Goal: Task Accomplishment & Management: Use online tool/utility

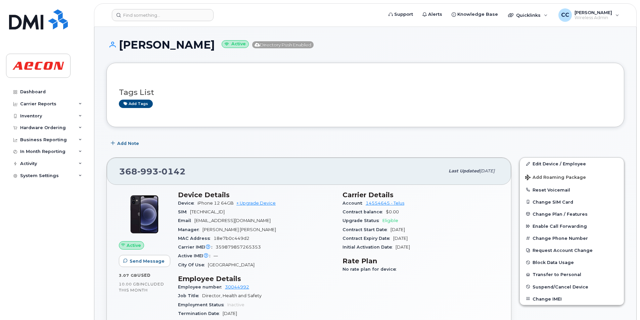
scroll to position [537, 0]
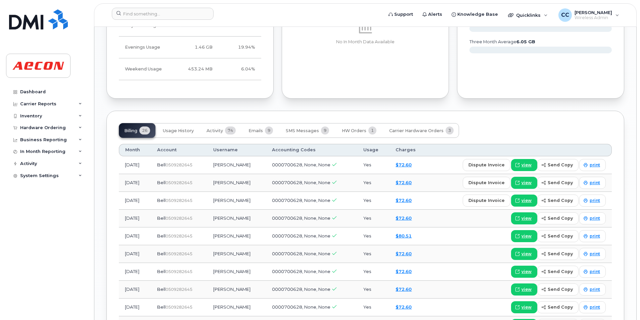
scroll to position [671, 0]
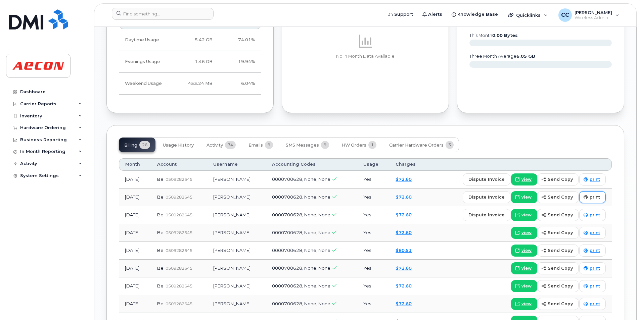
click at [597, 197] on span "print" at bounding box center [594, 197] width 10 height 6
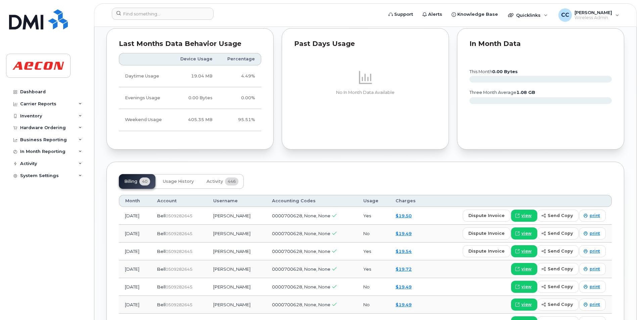
scroll to position [671, 0]
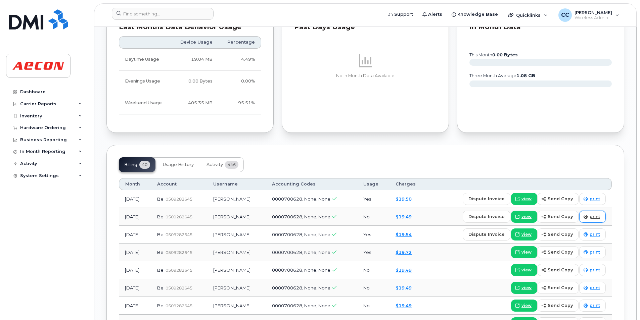
click at [602, 213] on link "print" at bounding box center [592, 217] width 27 height 12
click at [267, 144] on div "Tags List Add tags Add Note 437 324 6702 Last updated Oct 15, 2025 Active Send …" at bounding box center [365, 60] width 518 height 1222
click at [597, 216] on span "print" at bounding box center [594, 217] width 10 height 6
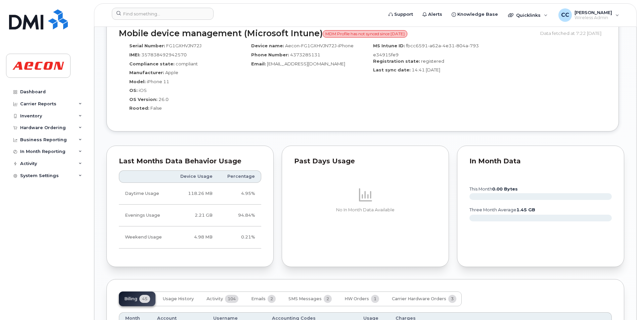
scroll to position [671, 0]
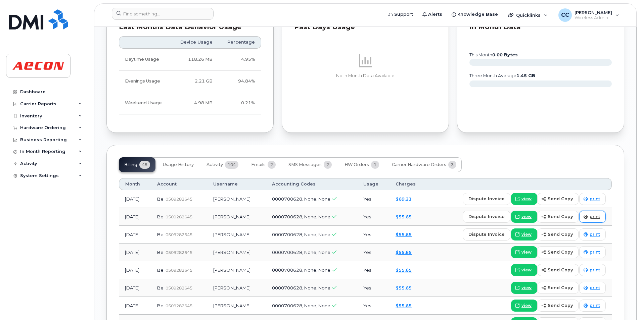
click at [595, 215] on span "print" at bounding box center [594, 217] width 10 height 6
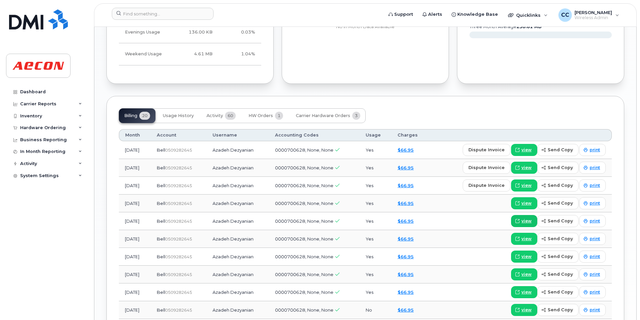
scroll to position [671, 0]
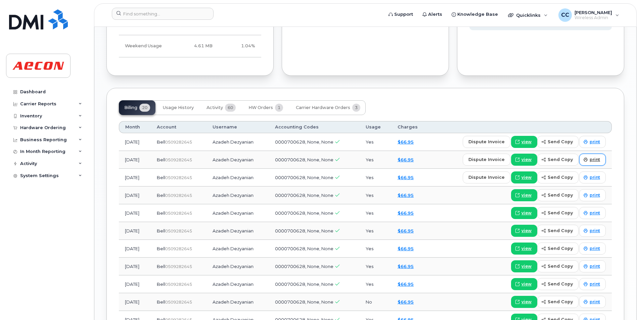
click at [594, 158] on span "print" at bounding box center [594, 160] width 10 height 6
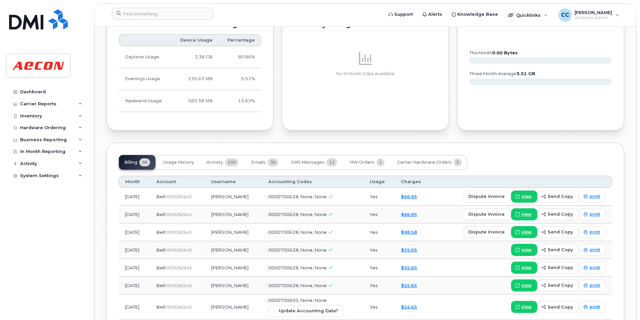
scroll to position [671, 0]
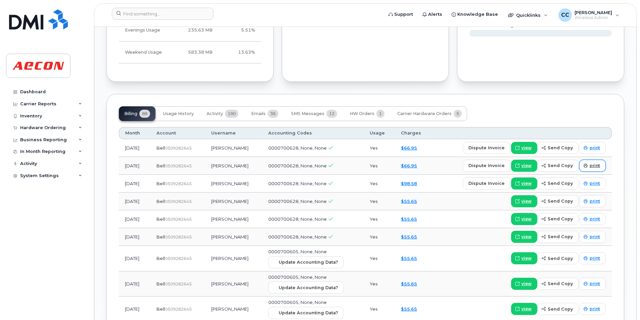
click at [588, 162] on link "print" at bounding box center [592, 166] width 27 height 12
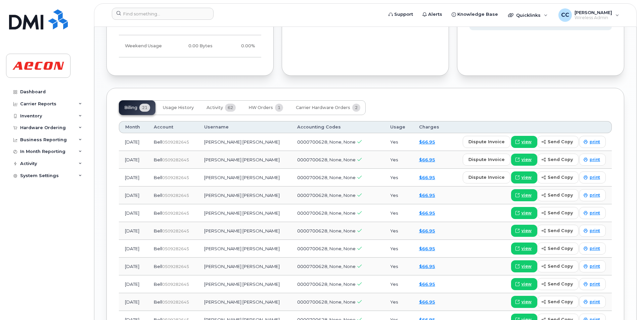
scroll to position [537, 0]
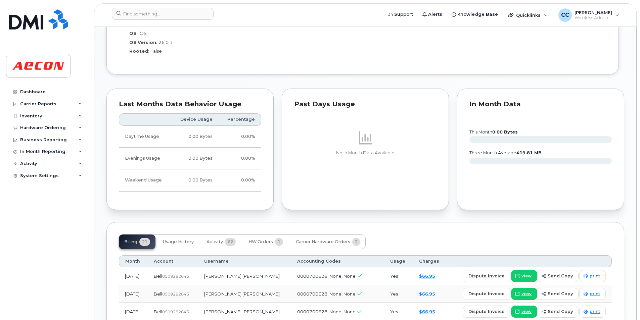
click at [632, 46] on div "Benson Daniel Mathew Active Directory Push Enabled Tags List Add tags Add Note …" at bounding box center [365, 84] width 542 height 1189
click at [595, 291] on span "print" at bounding box center [594, 294] width 10 height 6
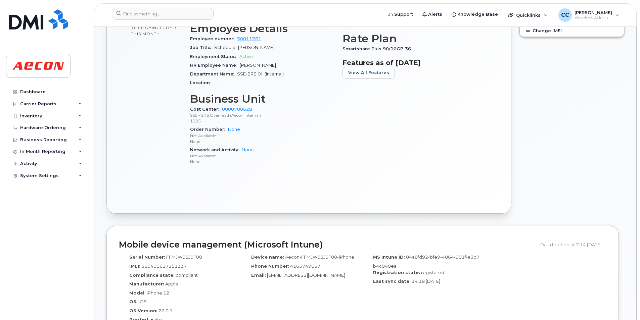
scroll to position [537, 0]
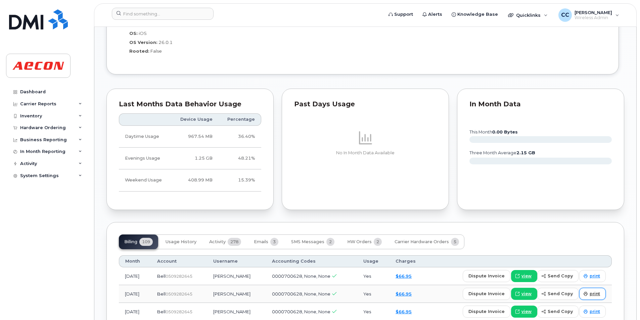
click at [596, 292] on span "print" at bounding box center [594, 294] width 10 height 6
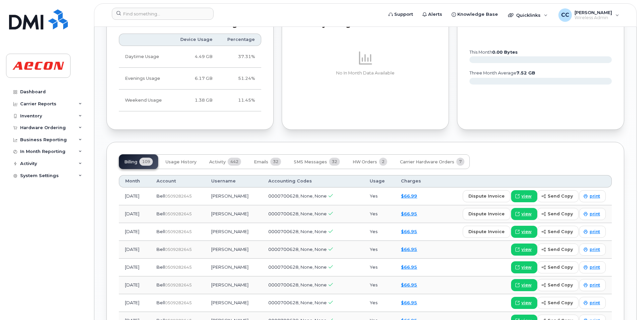
scroll to position [537, 0]
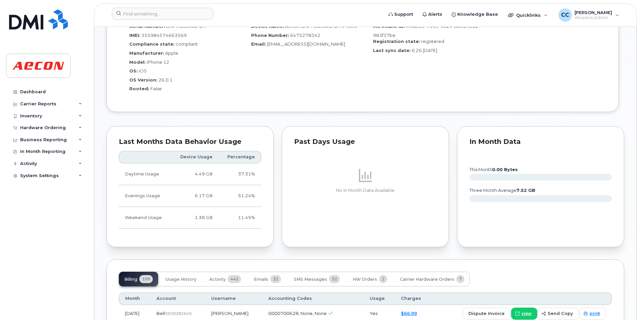
click at [627, 50] on div "Chris Mccleary Active Directory Push Enabled Tags List Add tags Add Note 647 52…" at bounding box center [365, 151] width 542 height 1323
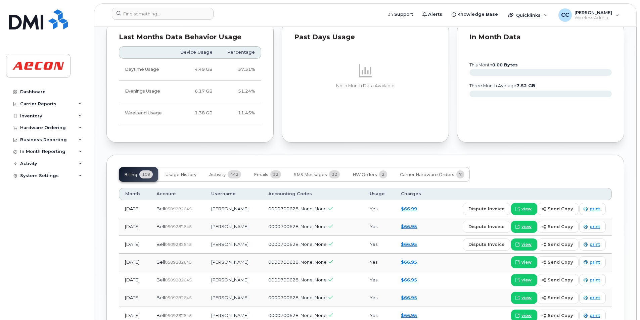
scroll to position [671, 0]
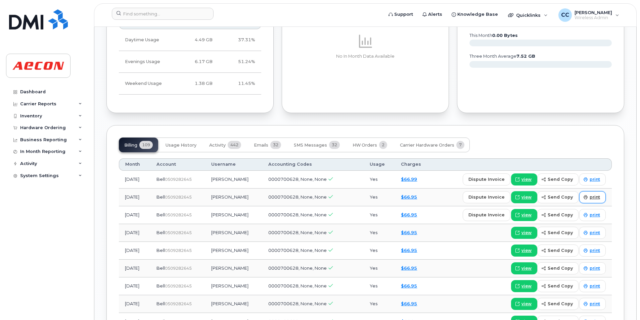
click at [595, 199] on span "print" at bounding box center [594, 197] width 10 height 6
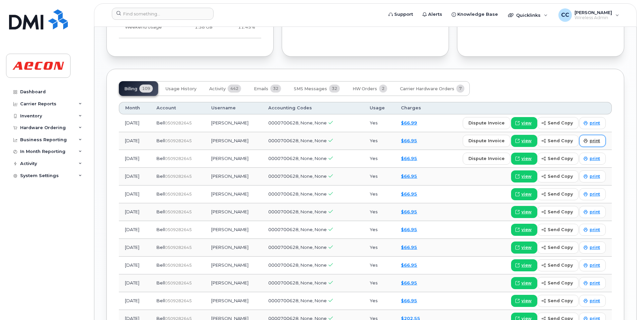
scroll to position [806, 0]
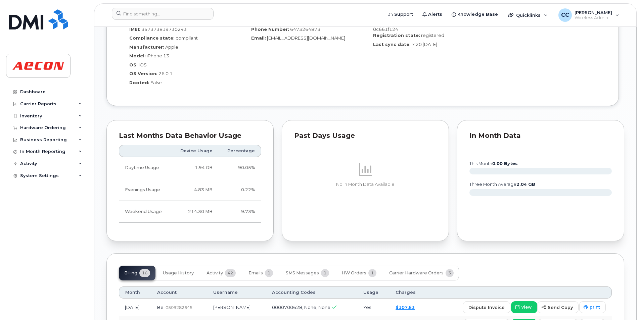
scroll to position [671, 0]
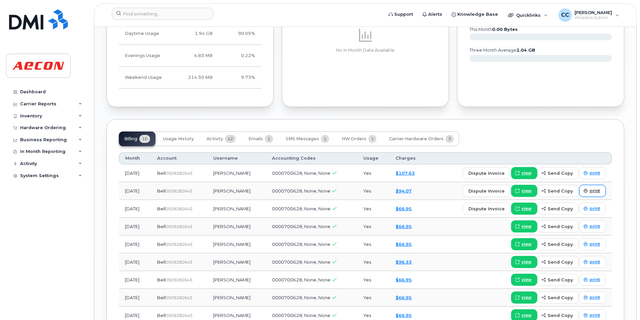
click at [596, 195] on link "print" at bounding box center [592, 191] width 27 height 12
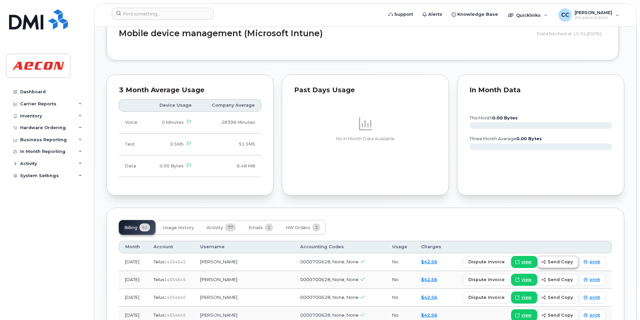
scroll to position [671, 0]
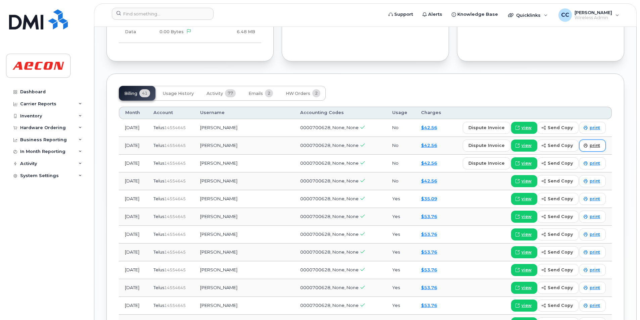
click at [597, 149] on link "print" at bounding box center [592, 146] width 27 height 12
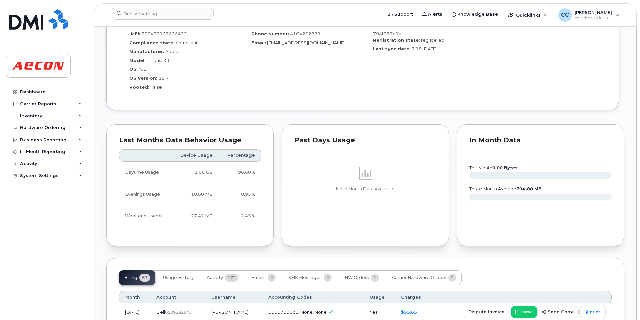
scroll to position [671, 0]
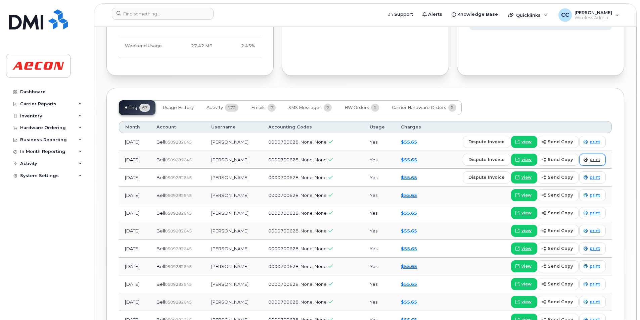
click at [597, 163] on link "print" at bounding box center [592, 160] width 27 height 12
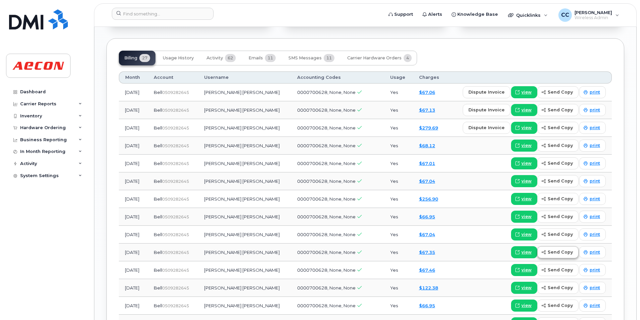
scroll to position [671, 0]
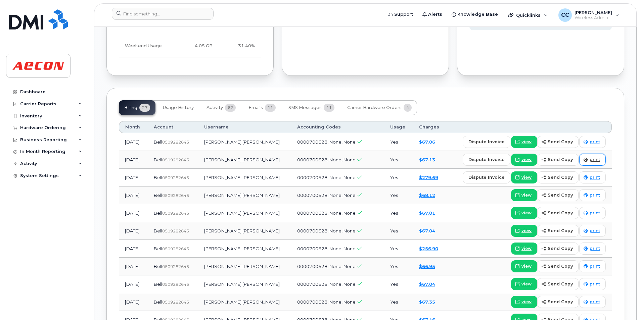
click at [587, 161] on icon at bounding box center [585, 160] width 4 height 4
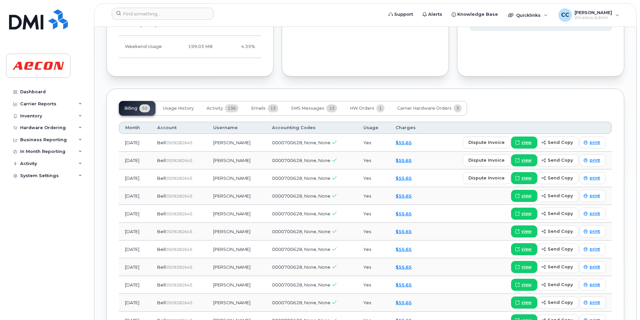
scroll to position [671, 0]
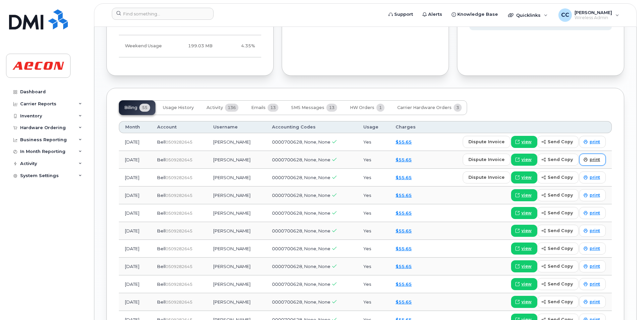
click at [587, 154] on link "print" at bounding box center [592, 160] width 27 height 12
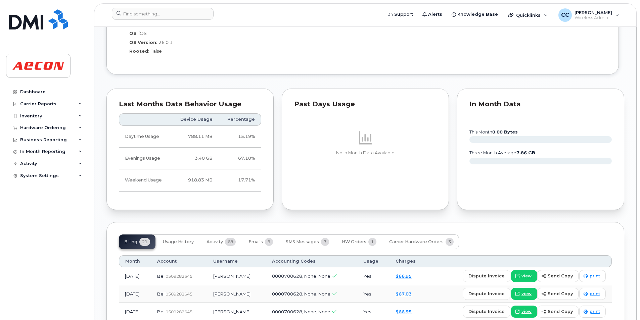
scroll to position [671, 0]
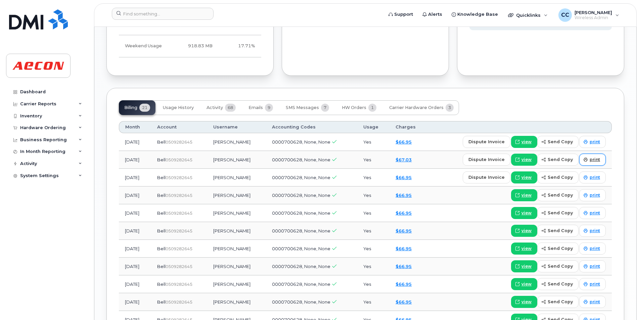
click at [593, 160] on span "print" at bounding box center [594, 160] width 10 height 6
click at [306, 88] on div "Billing 21 Usage History Activity 68 Emails 9 SMS Messages 7 HW Orders 1 Carrie…" at bounding box center [365, 306] width 518 height 437
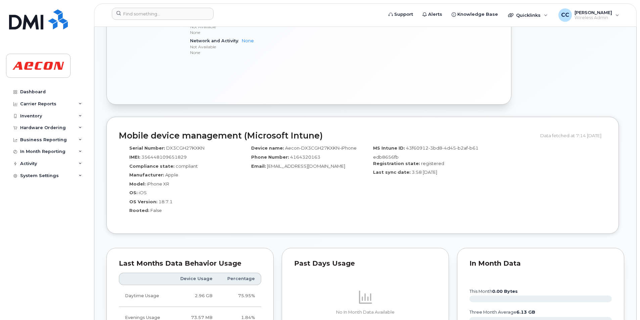
scroll to position [537, 0]
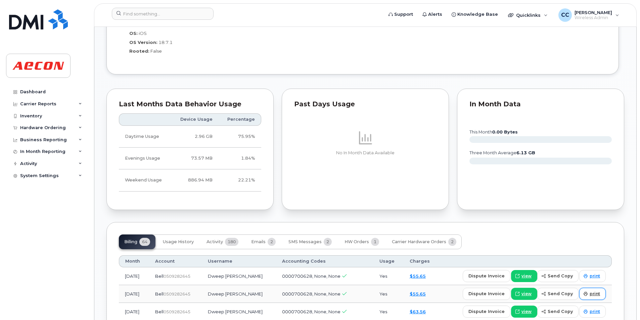
click at [588, 294] on span at bounding box center [585, 294] width 6 height 6
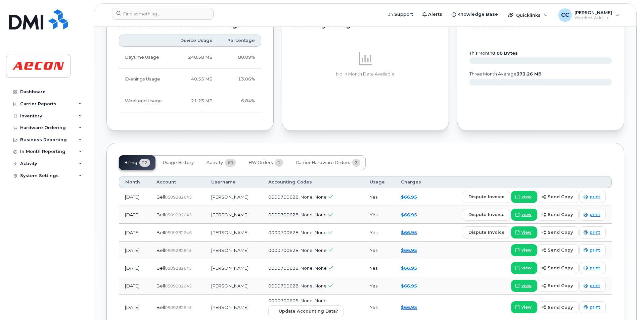
scroll to position [537, 0]
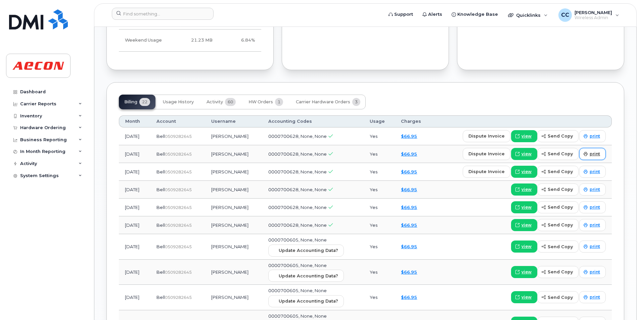
click at [603, 155] on link "print" at bounding box center [592, 154] width 27 height 12
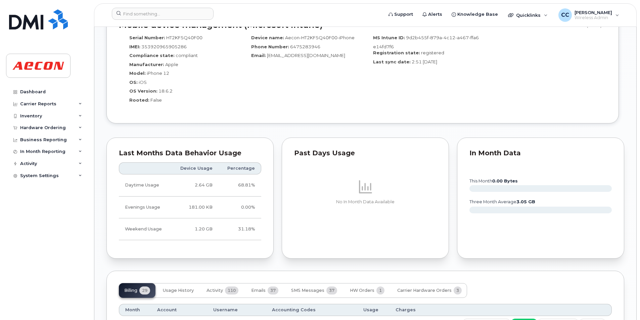
scroll to position [671, 0]
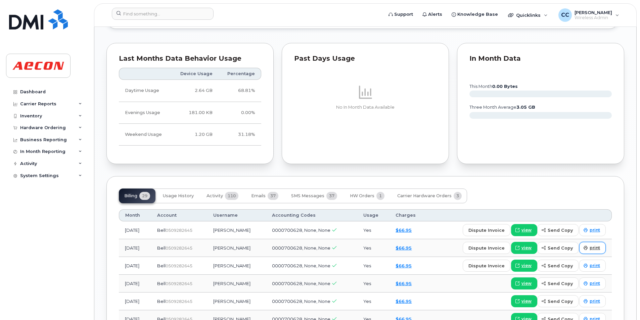
click at [592, 253] on link "print" at bounding box center [592, 248] width 27 height 12
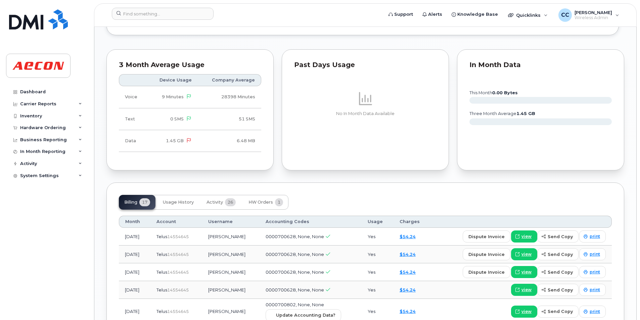
scroll to position [671, 0]
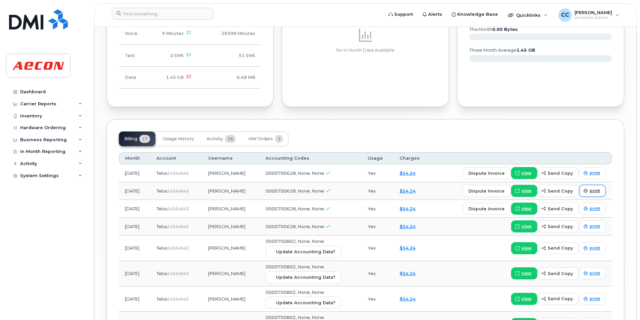
click at [587, 191] on icon at bounding box center [585, 191] width 4 height 4
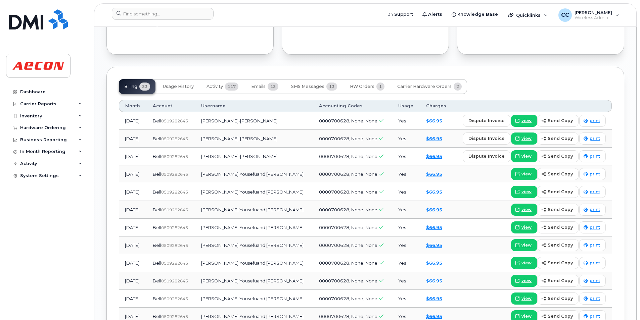
scroll to position [671, 0]
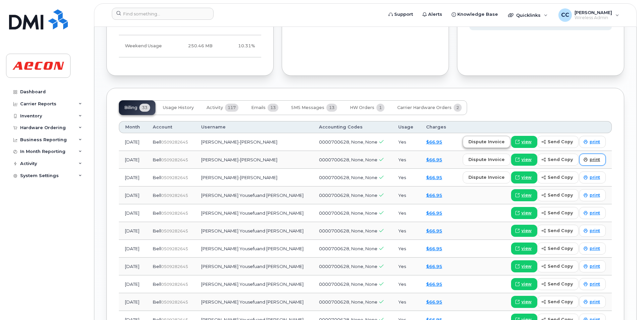
drag, startPoint x: 583, startPoint y: 158, endPoint x: 495, endPoint y: 143, distance: 89.5
click at [583, 158] on span at bounding box center [585, 160] width 6 height 6
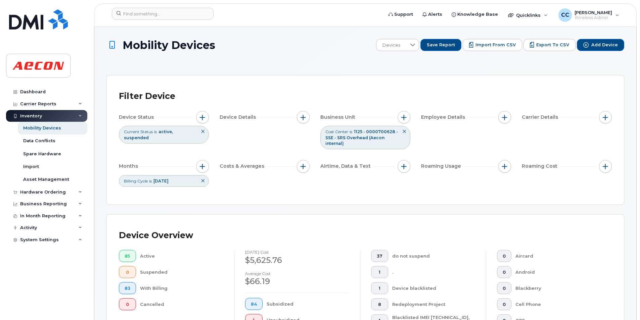
scroll to position [940, 0]
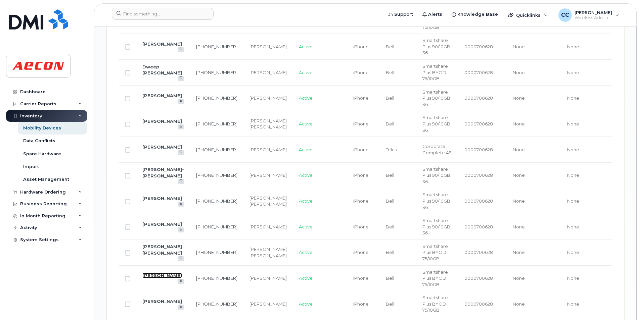
drag, startPoint x: 150, startPoint y: 272, endPoint x: 142, endPoint y: 269, distance: 8.7
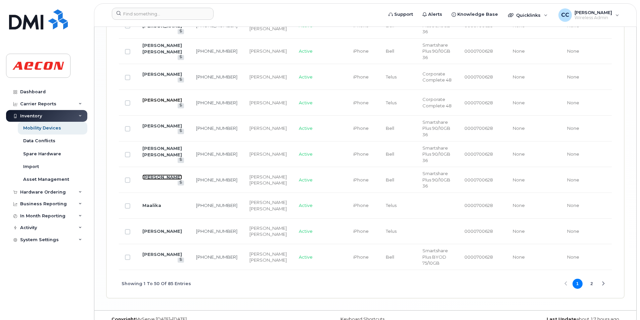
scroll to position [1477, 0]
click at [591, 279] on button "2" at bounding box center [591, 283] width 10 height 10
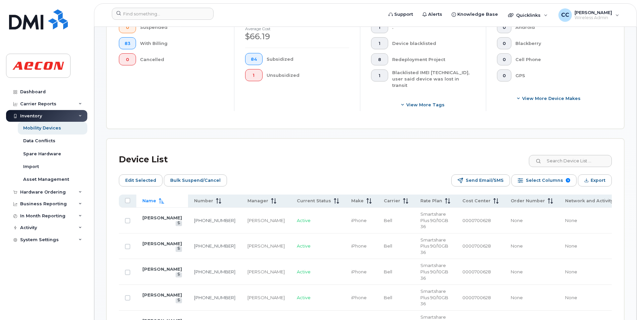
scroll to position [379, 0]
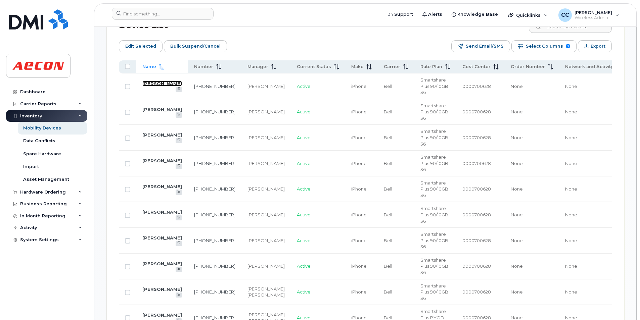
drag, startPoint x: 159, startPoint y: 73, endPoint x: 156, endPoint y: 76, distance: 4.0
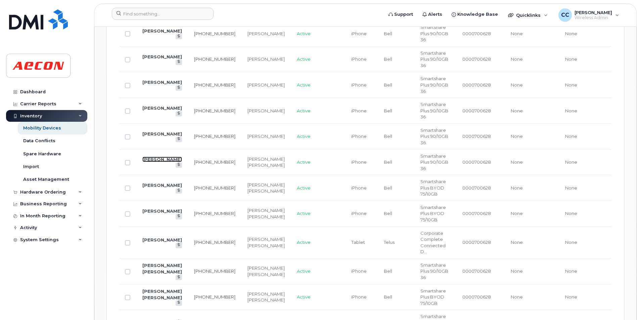
scroll to position [514, 0]
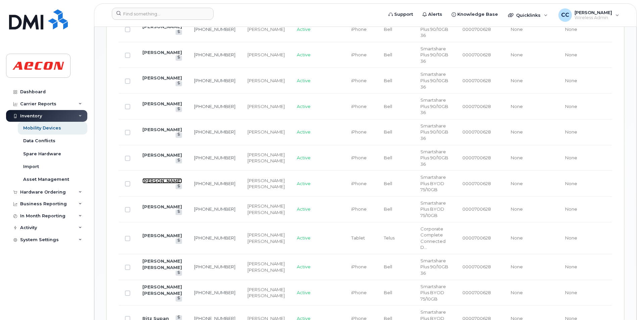
drag, startPoint x: 148, startPoint y: 169, endPoint x: 143, endPoint y: 174, distance: 7.6
drag, startPoint x: 141, startPoint y: 230, endPoint x: 104, endPoint y: 222, distance: 38.2
click at [104, 222] on div "Mobility Devices Devices Save Report Import from CSV Export to CSV Add Device F…" at bounding box center [365, 202] width 542 height 1379
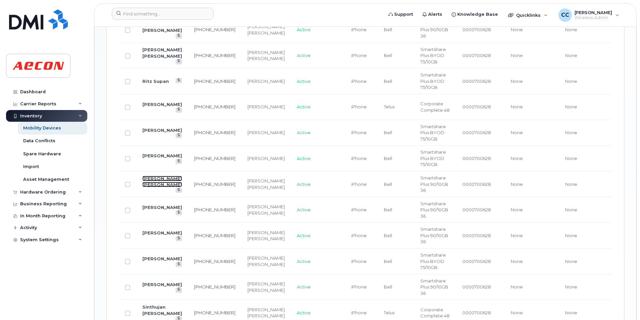
scroll to position [782, 0]
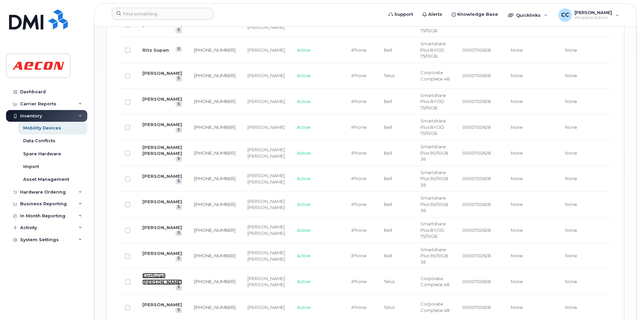
drag, startPoint x: 148, startPoint y: 267, endPoint x: 145, endPoint y: 271, distance: 5.7
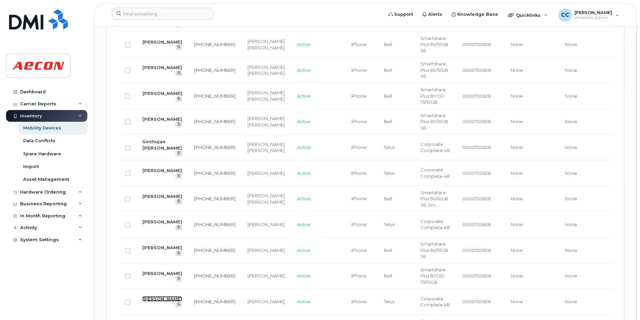
scroll to position [1051, 0]
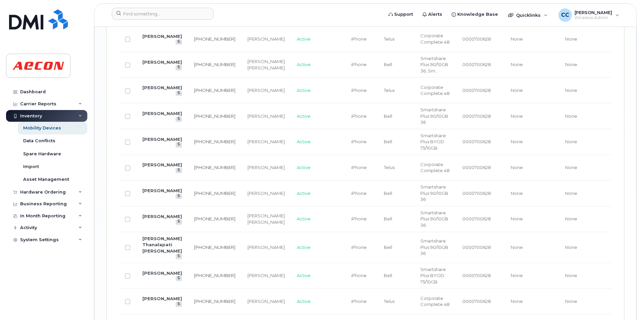
drag, startPoint x: 152, startPoint y: 187, endPoint x: 137, endPoint y: 185, distance: 15.2
drag, startPoint x: 137, startPoint y: 185, endPoint x: 144, endPoint y: 191, distance: 9.5
drag, startPoint x: 155, startPoint y: 235, endPoint x: 145, endPoint y: 239, distance: 10.9
drag, startPoint x: 152, startPoint y: 269, endPoint x: 145, endPoint y: 264, distance: 8.4
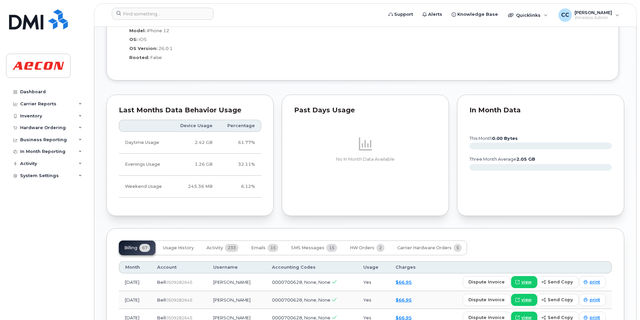
scroll to position [671, 0]
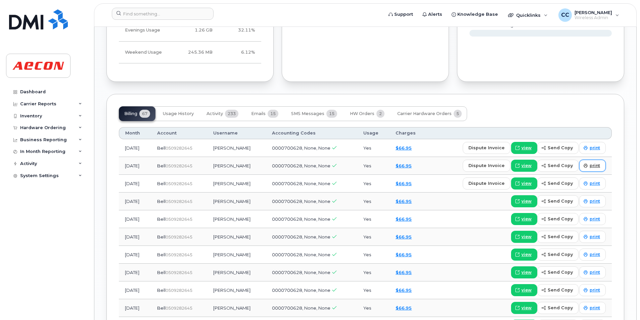
click at [592, 165] on span "print" at bounding box center [594, 166] width 10 height 6
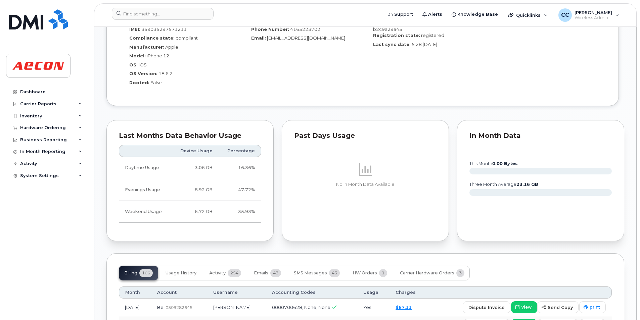
scroll to position [671, 0]
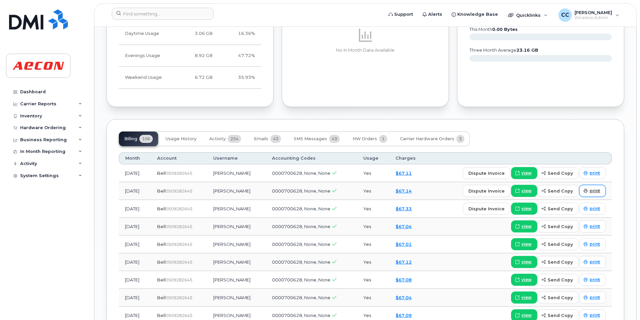
click at [588, 187] on link "print" at bounding box center [592, 191] width 27 height 12
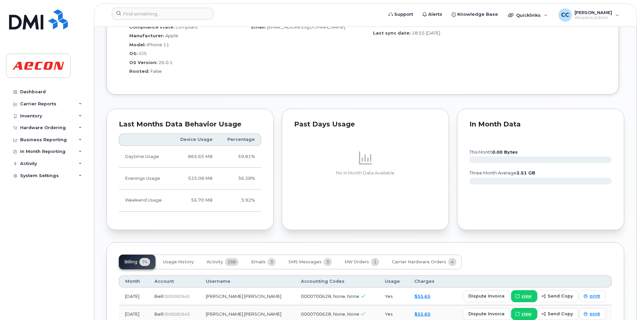
scroll to position [537, 0]
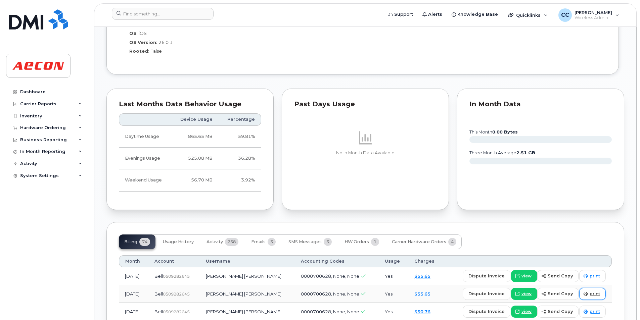
click at [590, 291] on span "print" at bounding box center [594, 294] width 10 height 6
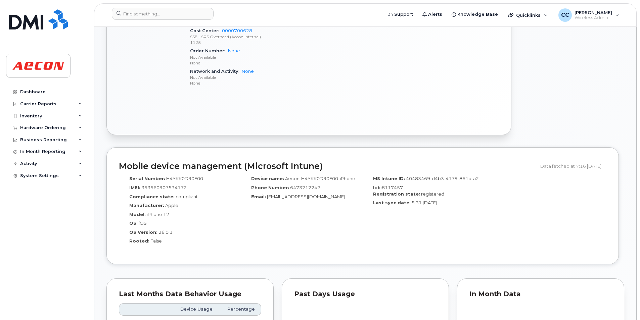
scroll to position [671, 0]
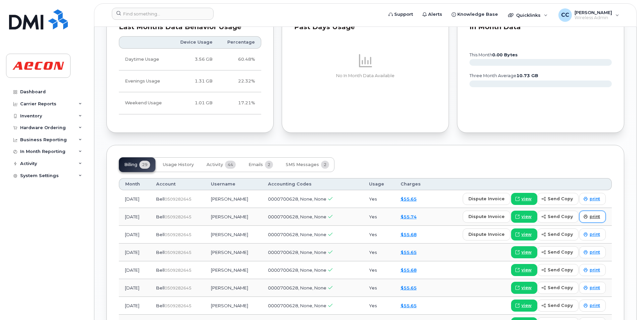
click at [591, 213] on link "print" at bounding box center [592, 217] width 27 height 12
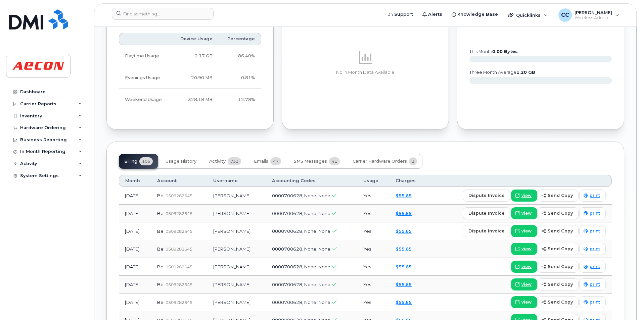
scroll to position [671, 0]
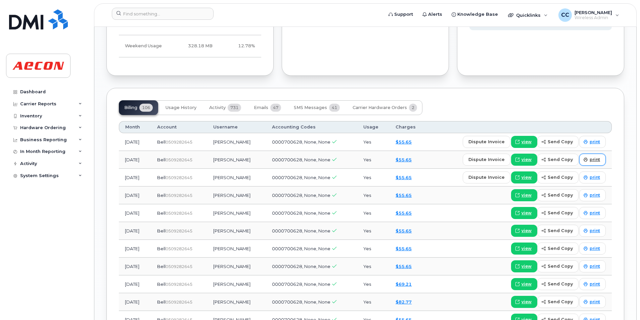
click at [589, 155] on link "print" at bounding box center [592, 160] width 27 height 12
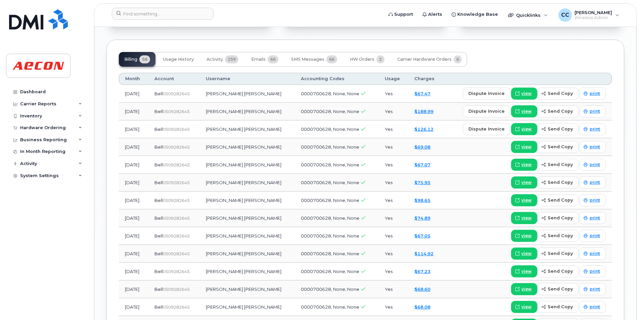
scroll to position [671, 0]
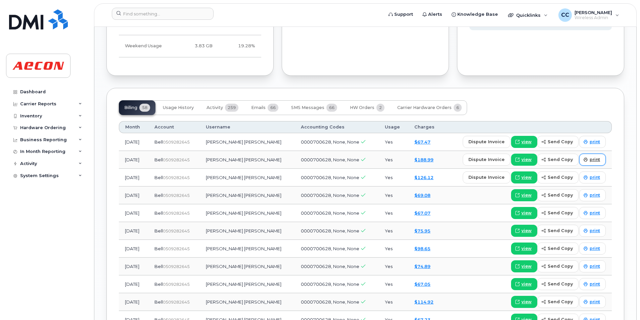
click at [590, 162] on span "print" at bounding box center [594, 160] width 10 height 6
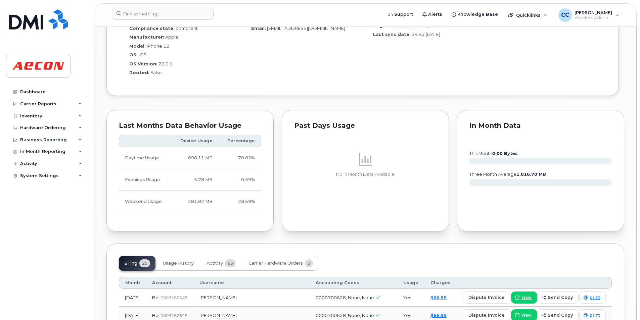
scroll to position [537, 0]
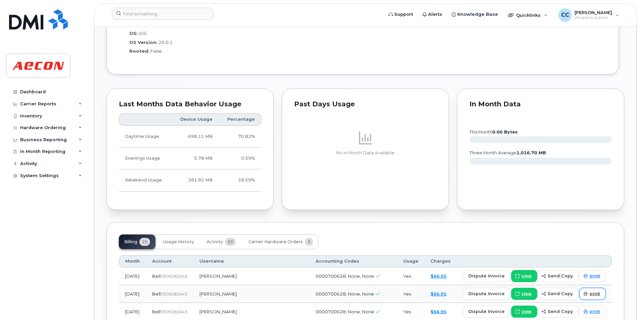
click at [597, 295] on span "print" at bounding box center [594, 294] width 10 height 6
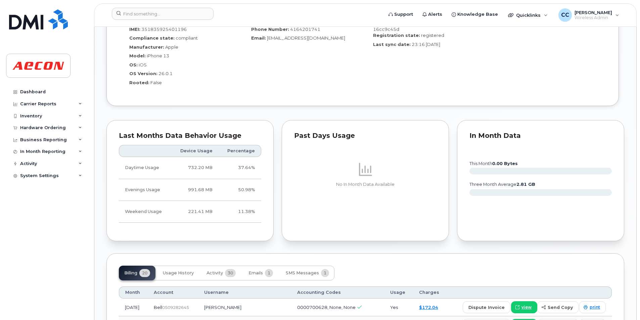
click at [613, 244] on div "In Month Data this month 0.00 Bytes three month average 2.81 GB" at bounding box center [540, 181] width 175 height 130
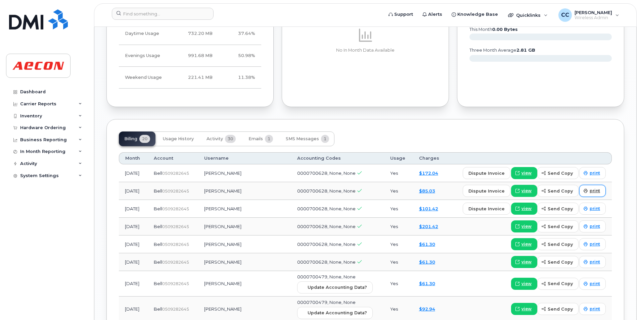
click at [590, 190] on span "print" at bounding box center [594, 191] width 10 height 6
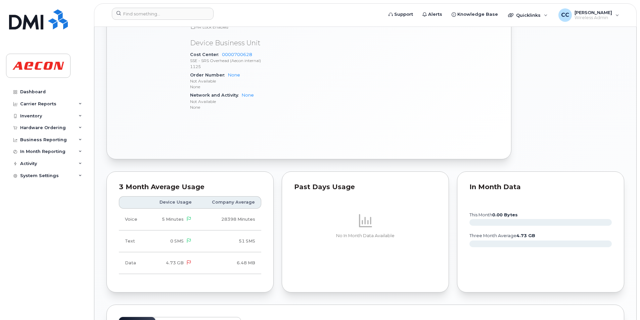
scroll to position [537, 0]
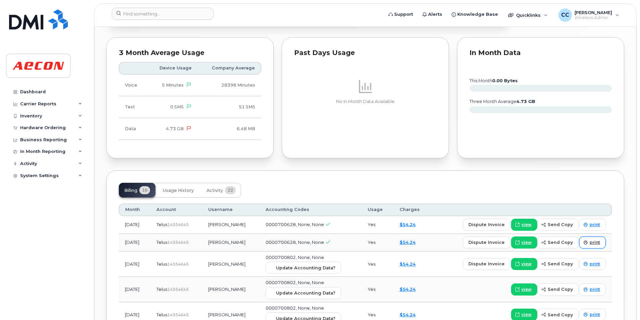
click at [594, 244] on span "print" at bounding box center [594, 243] width 10 height 6
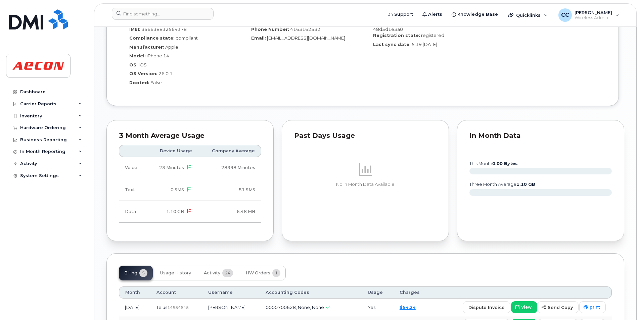
scroll to position [664, 0]
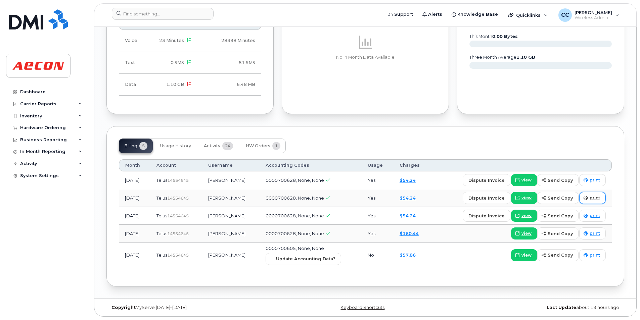
click at [598, 197] on span "print" at bounding box center [594, 198] width 10 height 6
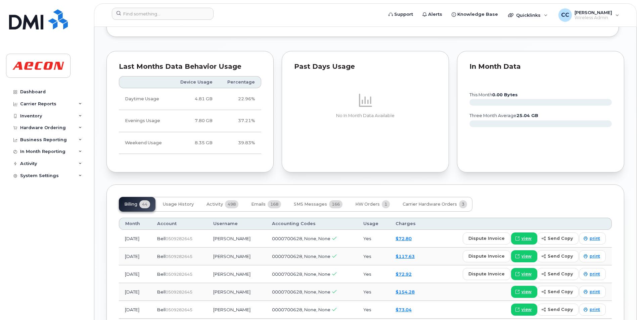
scroll to position [671, 0]
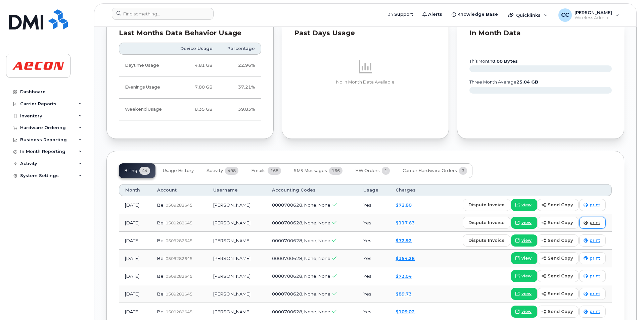
click at [592, 225] on span "print" at bounding box center [594, 223] width 10 height 6
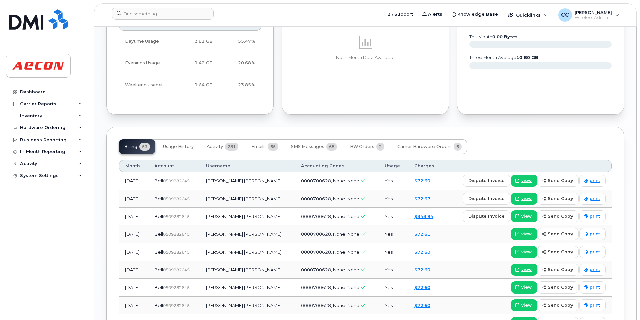
scroll to position [671, 0]
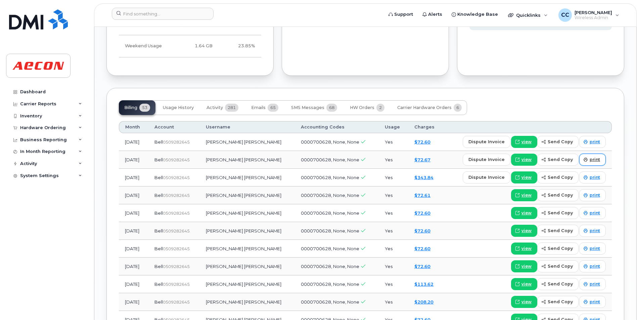
click at [590, 159] on span "print" at bounding box center [594, 160] width 10 height 6
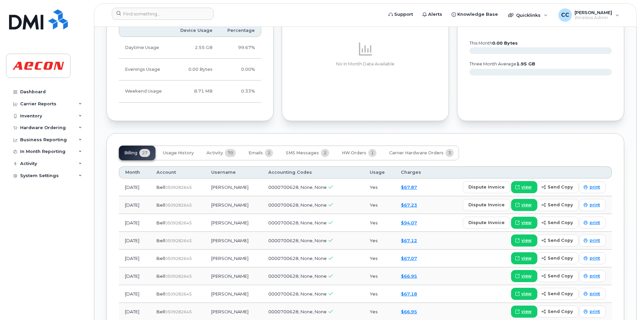
scroll to position [671, 0]
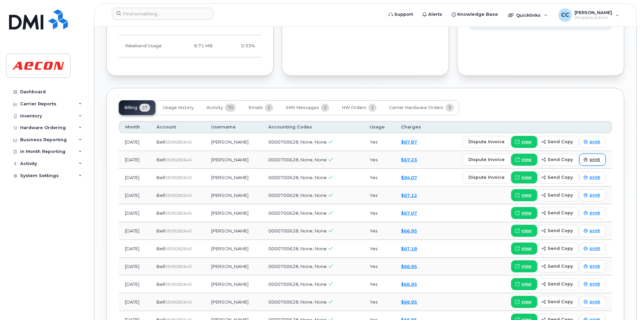
click at [596, 163] on link "print" at bounding box center [592, 160] width 27 height 12
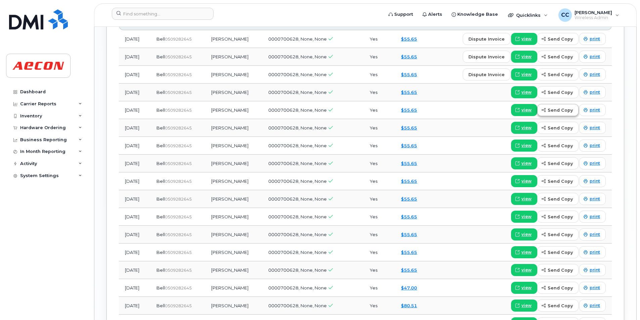
scroll to position [671, 0]
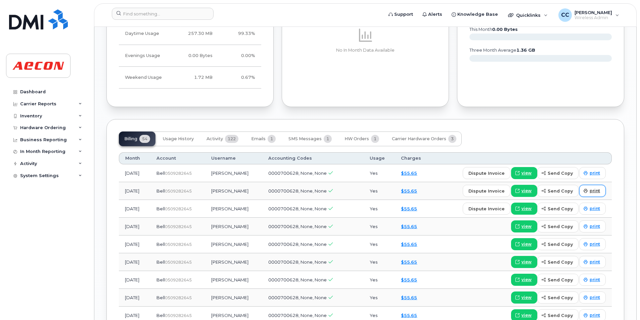
click at [585, 188] on span at bounding box center [585, 191] width 6 height 6
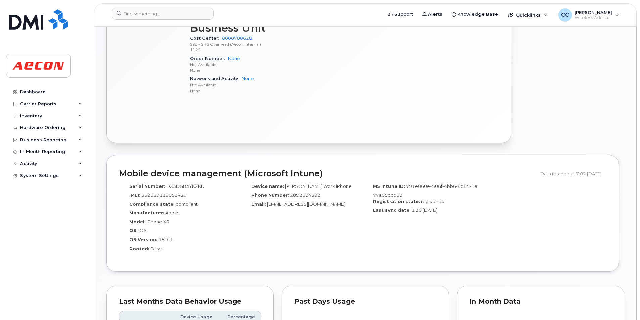
click at [449, 231] on div "MS Intune ID: 791e060e-506f-4bb6-8b85-1e77a05ccb60 Registration state: register…" at bounding box center [424, 220] width 122 height 80
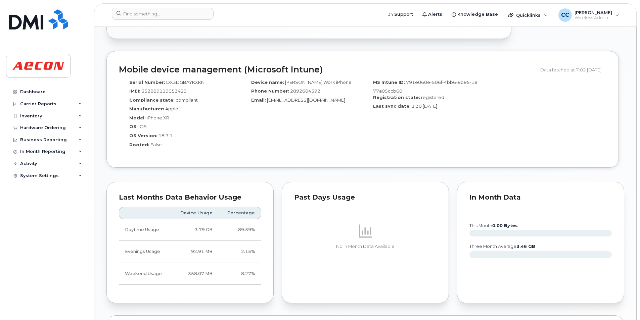
scroll to position [671, 0]
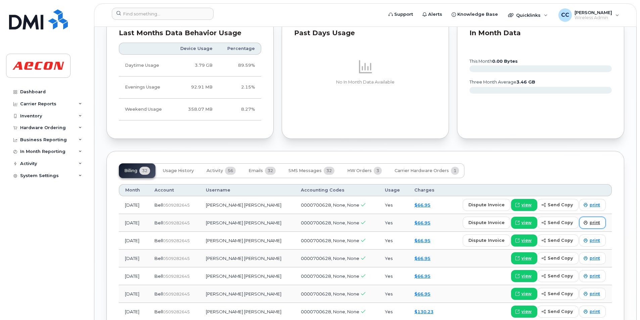
click at [591, 223] on span "print" at bounding box center [594, 223] width 10 height 6
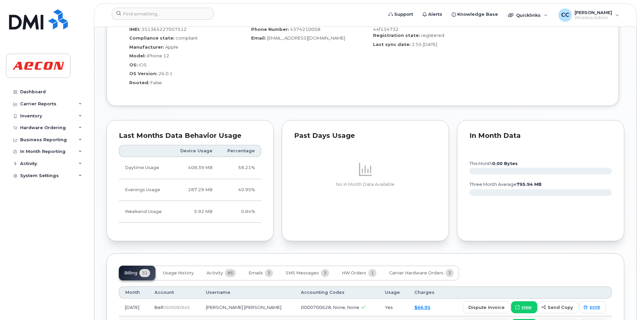
scroll to position [671, 0]
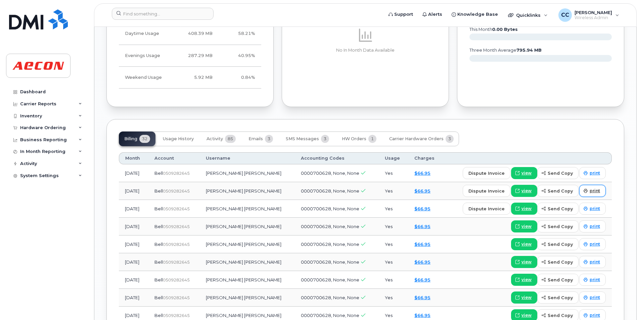
click at [593, 191] on span "print" at bounding box center [594, 191] width 10 height 6
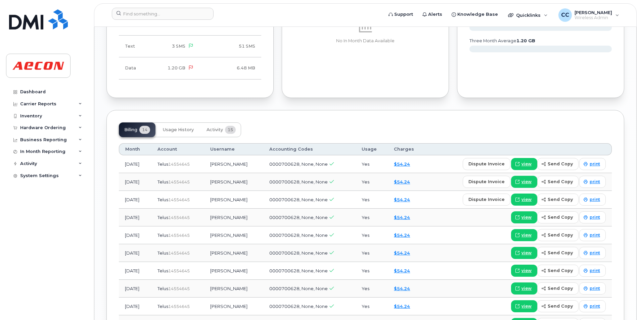
scroll to position [671, 0]
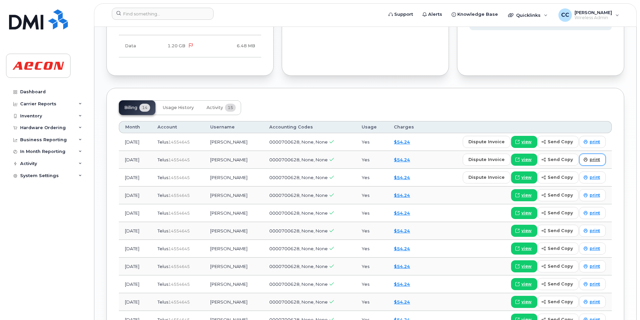
click at [591, 161] on span "print" at bounding box center [594, 160] width 10 height 6
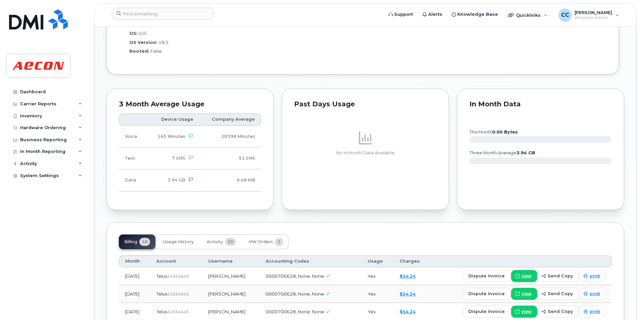
scroll to position [671, 0]
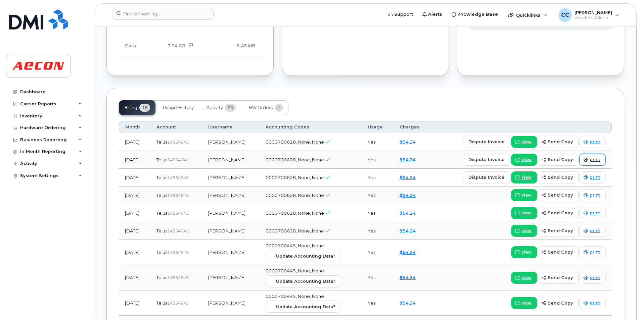
click at [585, 159] on icon at bounding box center [585, 160] width 4 height 4
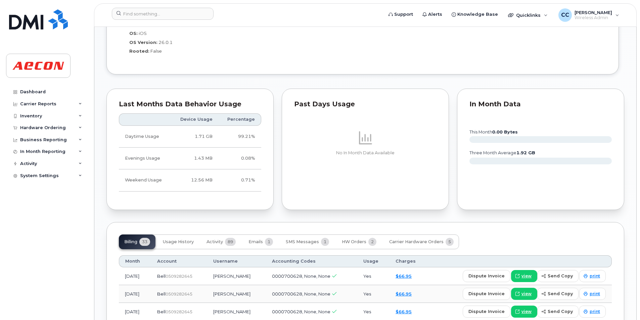
scroll to position [671, 0]
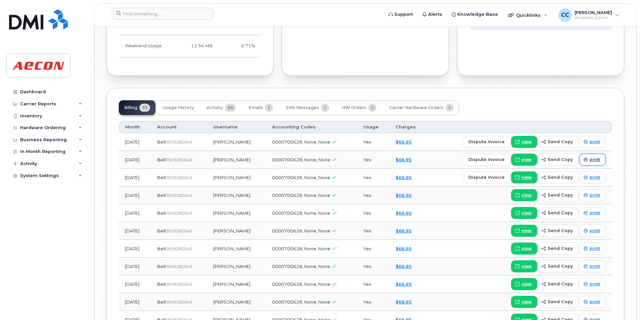
click at [589, 158] on link "print" at bounding box center [592, 160] width 27 height 12
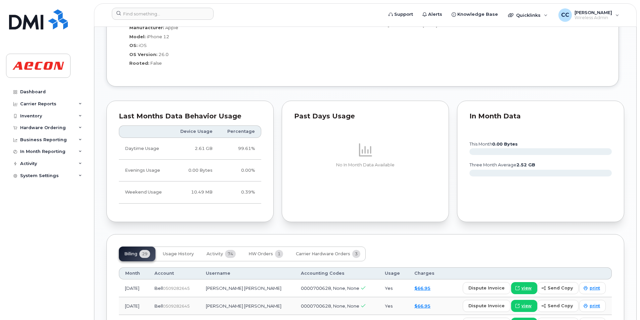
scroll to position [537, 0]
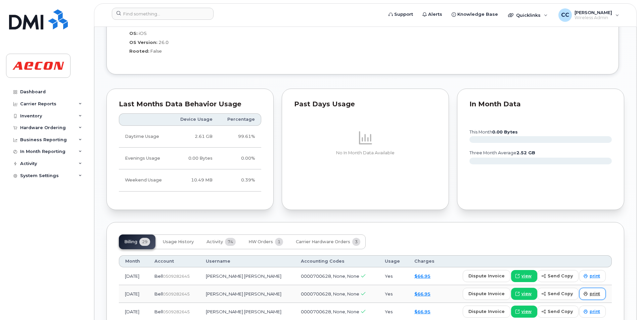
click at [584, 291] on span at bounding box center [585, 294] width 6 height 6
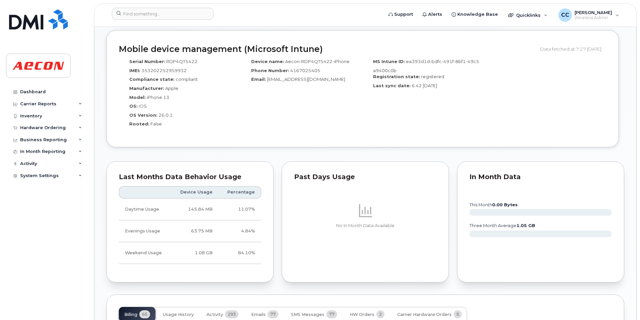
scroll to position [671, 0]
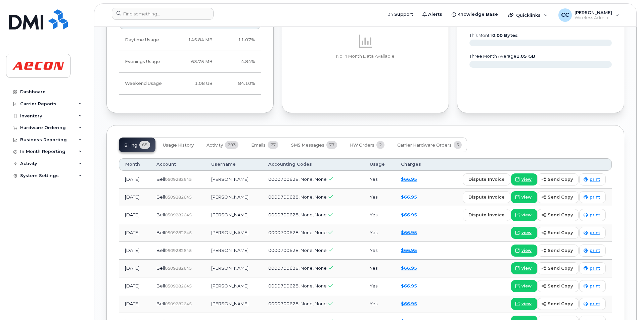
click at [634, 221] on div "Luzo Buzny Active Directory Push Enabled Tags List Add tags Add Note 416 702 54…" at bounding box center [365, 25] width 542 height 1338
click at [594, 199] on span "print" at bounding box center [594, 197] width 10 height 6
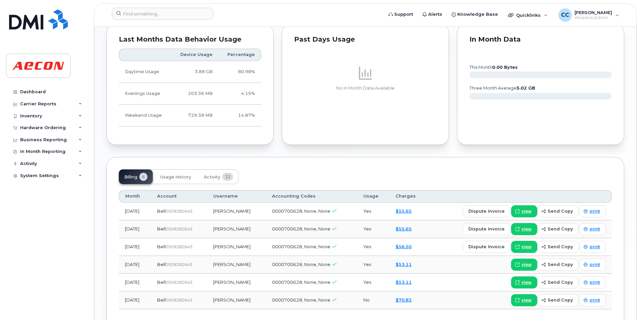
scroll to position [535, 0]
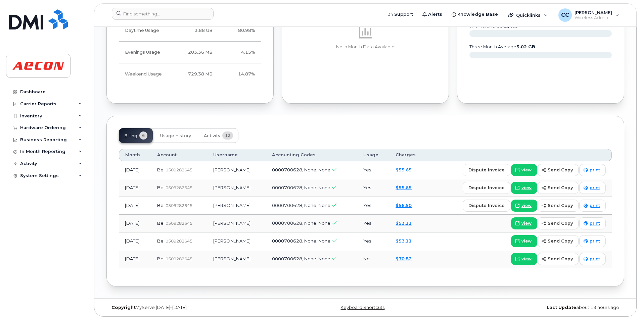
click at [593, 189] on span "print" at bounding box center [594, 188] width 10 height 6
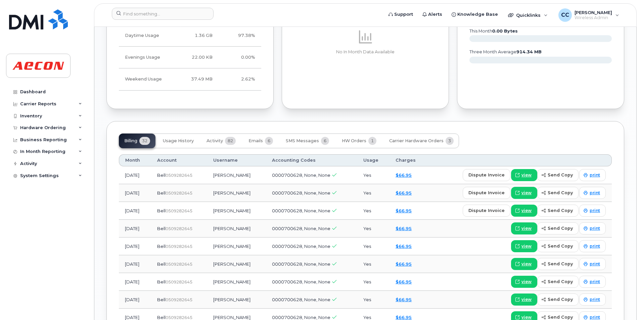
scroll to position [671, 0]
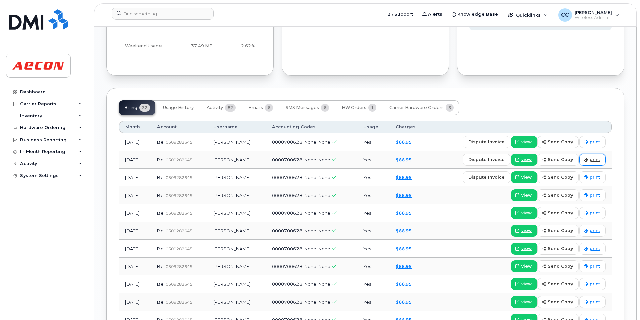
click at [590, 156] on link "print" at bounding box center [592, 160] width 27 height 12
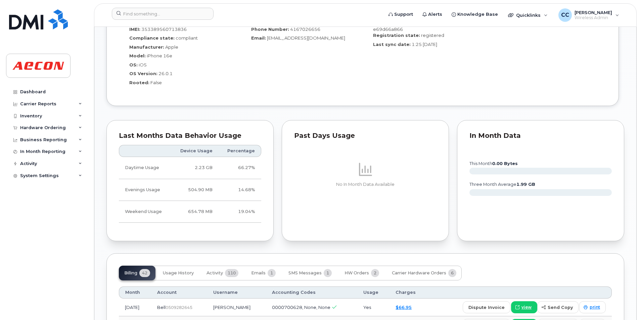
scroll to position [671, 0]
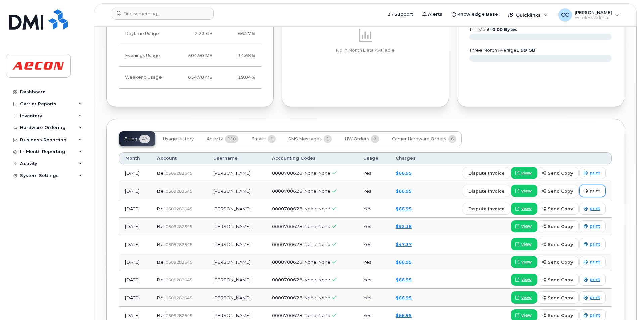
click at [590, 193] on span "print" at bounding box center [594, 191] width 10 height 6
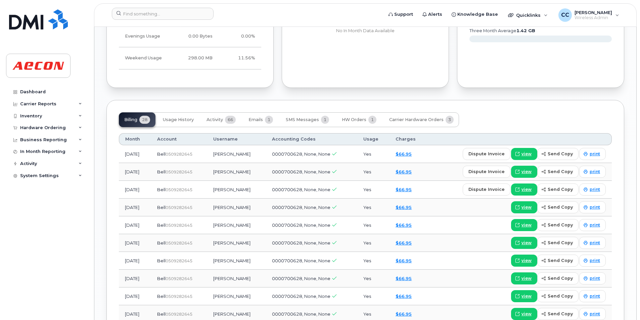
scroll to position [671, 0]
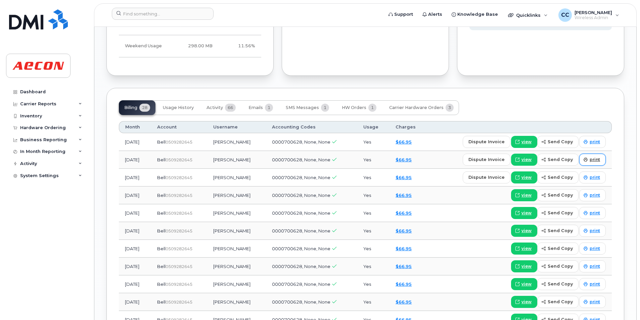
click at [591, 159] on span "print" at bounding box center [594, 160] width 10 height 6
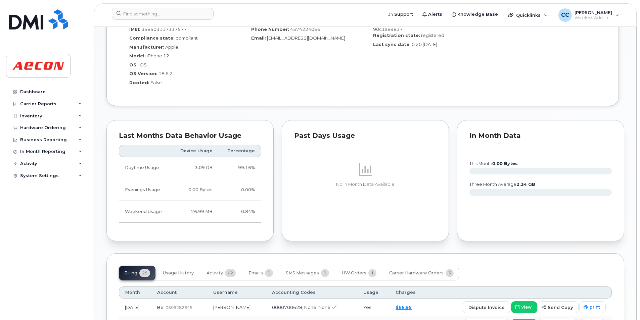
scroll to position [671, 0]
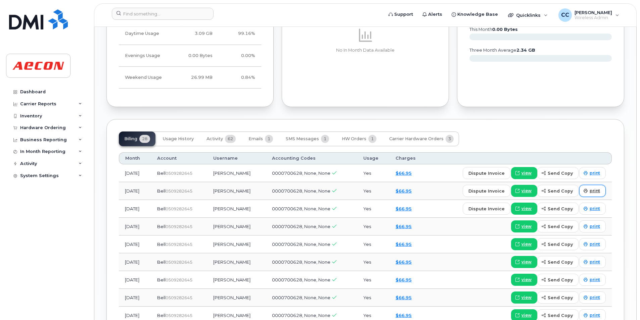
click at [599, 195] on link "print" at bounding box center [592, 191] width 27 height 12
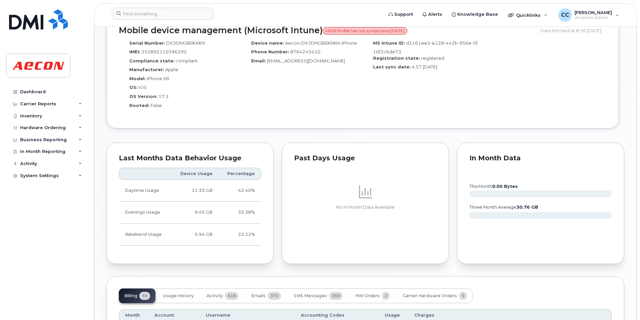
scroll to position [537, 0]
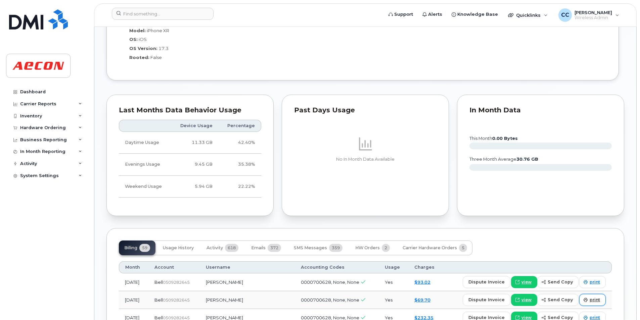
click at [594, 298] on span "print" at bounding box center [594, 300] width 10 height 6
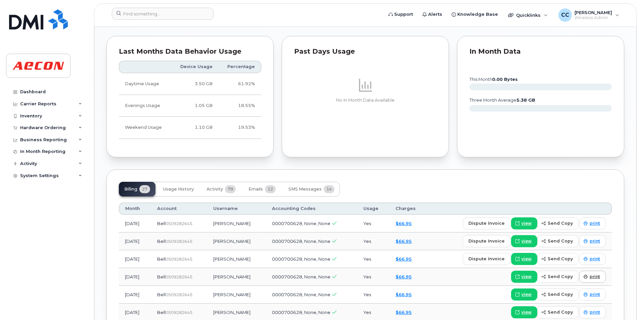
scroll to position [671, 0]
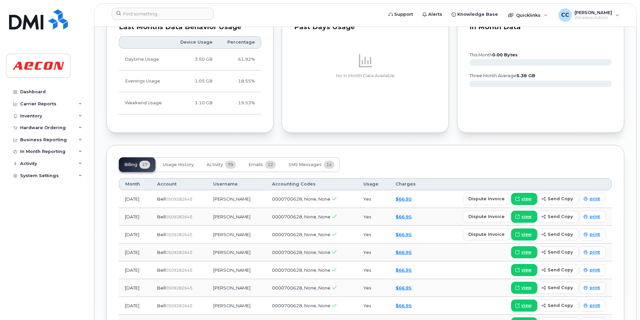
click at [588, 212] on link "print" at bounding box center [592, 217] width 27 height 12
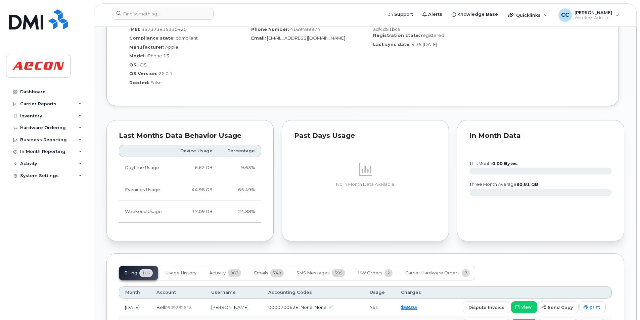
scroll to position [671, 0]
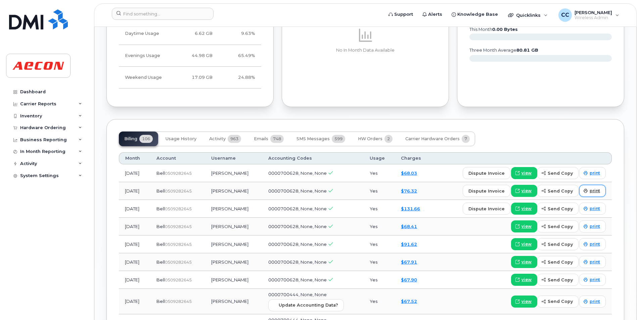
click at [582, 190] on link "print" at bounding box center [592, 191] width 27 height 12
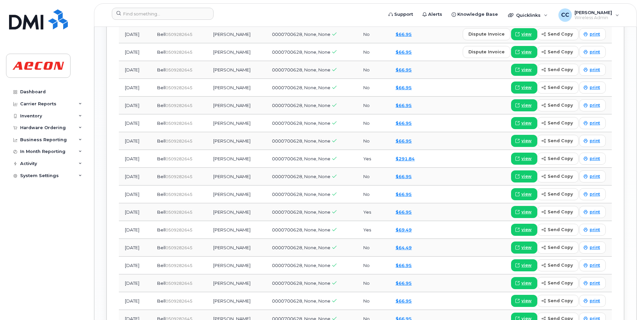
scroll to position [671, 0]
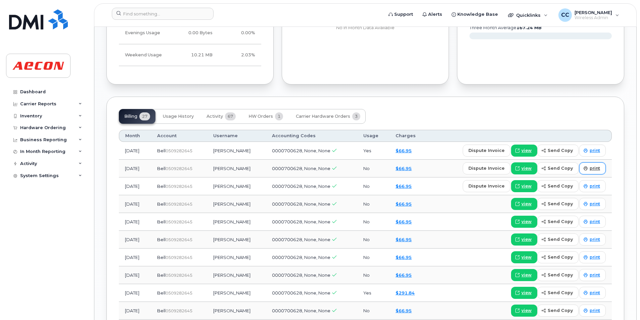
click at [590, 167] on span "print" at bounding box center [594, 168] width 10 height 6
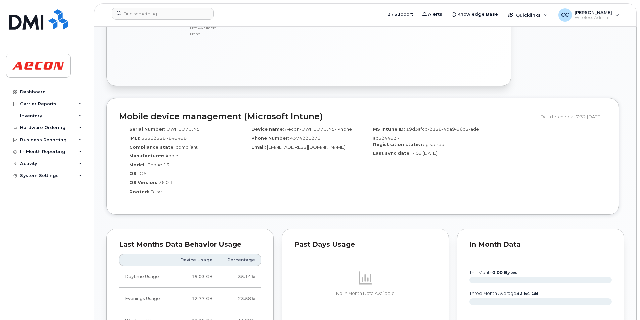
click at [599, 242] on div "In Month Data" at bounding box center [540, 244] width 142 height 7
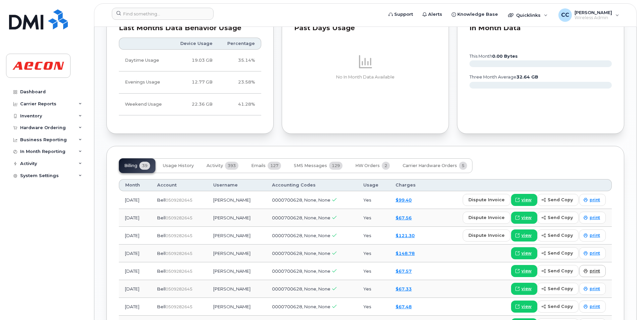
scroll to position [671, 0]
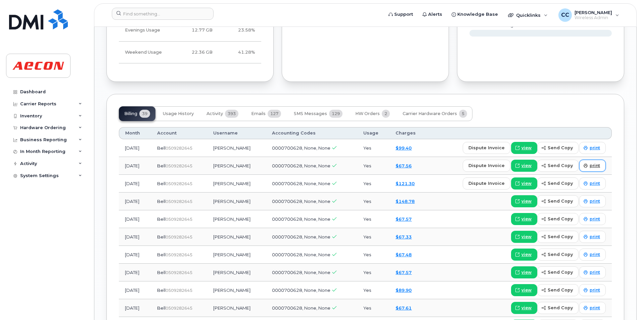
click at [595, 162] on link "print" at bounding box center [592, 166] width 27 height 12
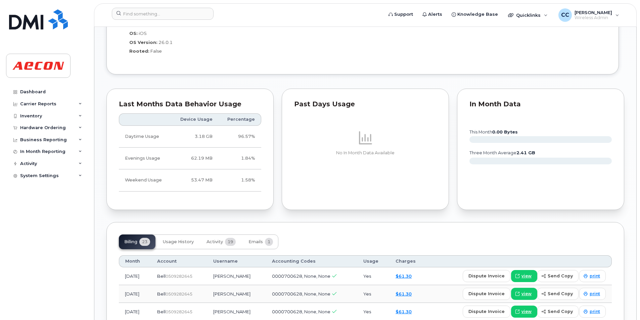
scroll to position [671, 0]
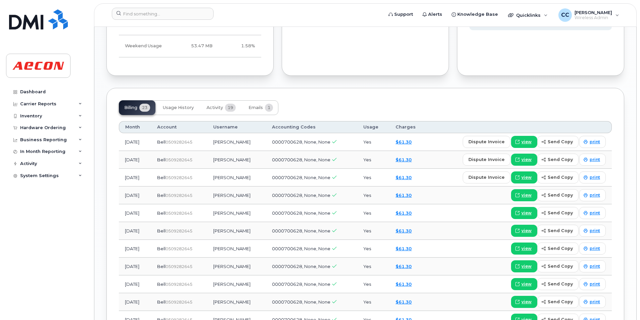
click at [591, 160] on span "print" at bounding box center [594, 160] width 10 height 6
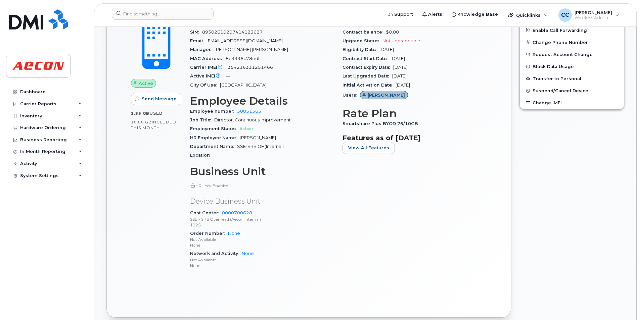
click at [541, 244] on div "Edit Device / Employee Add Roaming Package Reset Voicemail Change SIM Card Chan…" at bounding box center [571, 139] width 113 height 365
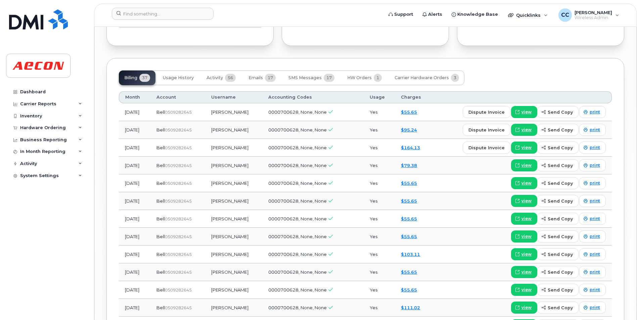
scroll to position [806, 0]
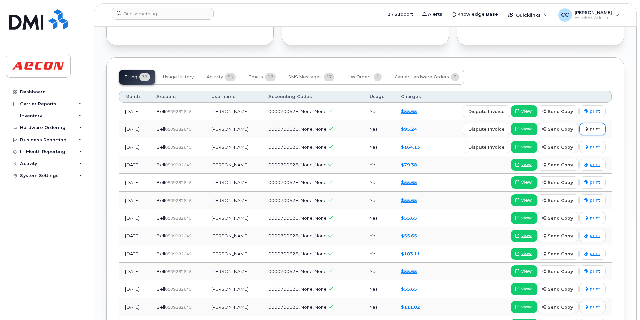
click at [590, 128] on span "print" at bounding box center [594, 129] width 10 height 6
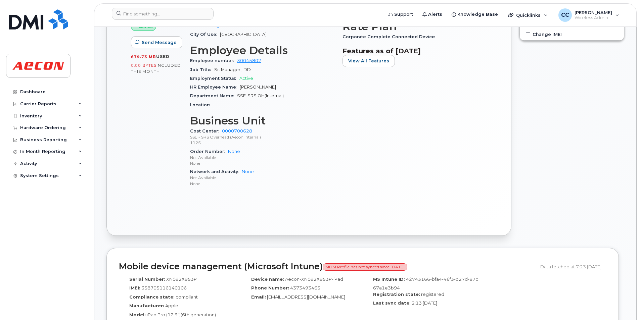
scroll to position [537, 0]
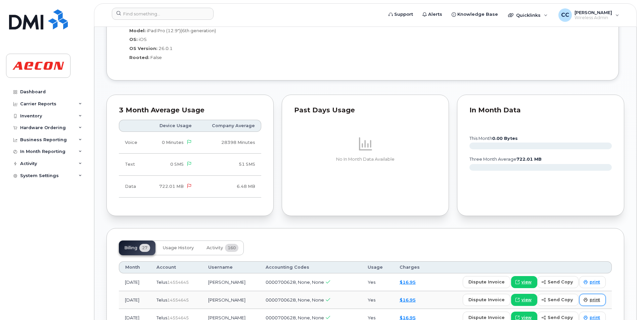
click at [590, 296] on link "print" at bounding box center [592, 300] width 27 height 12
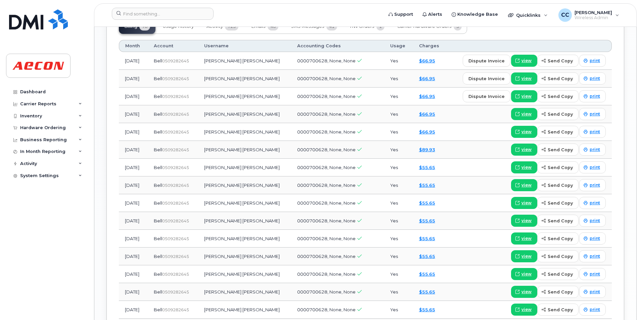
scroll to position [671, 0]
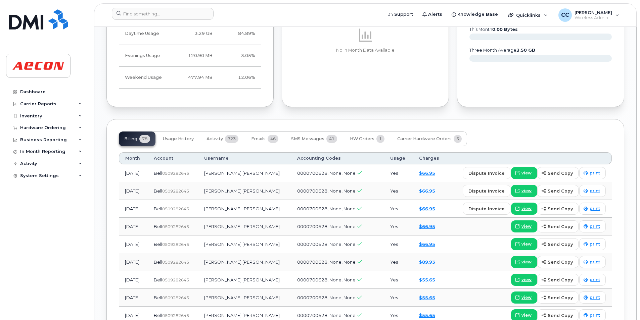
click at [632, 165] on div "Priyank Dave Active Directory Push Enabled Tags List Add tags Add Note 519 331 …" at bounding box center [365, 10] width 542 height 1309
click at [586, 187] on link "print" at bounding box center [592, 191] width 27 height 12
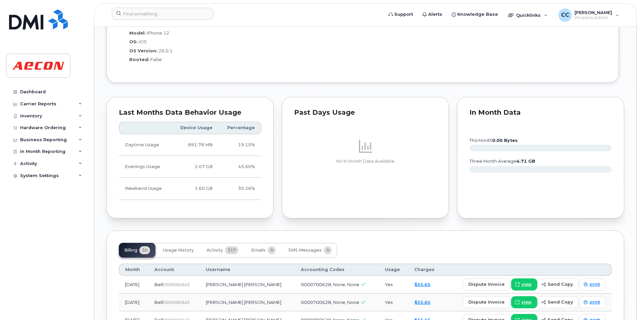
scroll to position [671, 0]
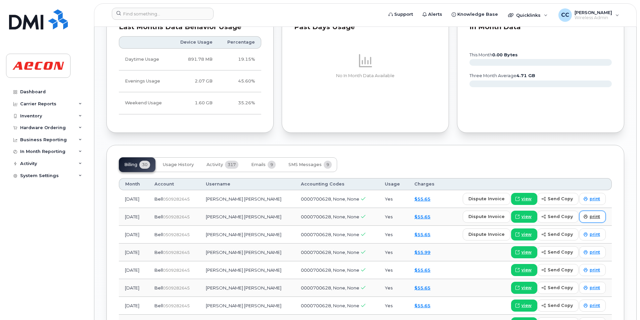
click at [587, 214] on span at bounding box center [585, 217] width 6 height 6
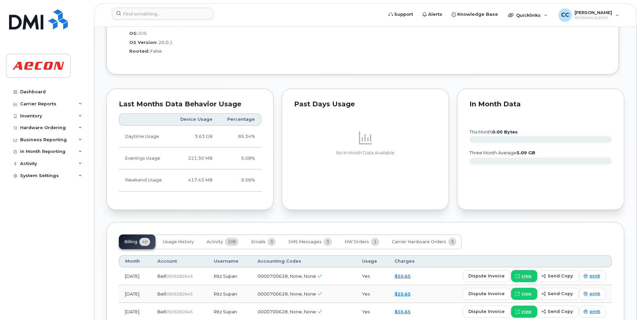
scroll to position [671, 0]
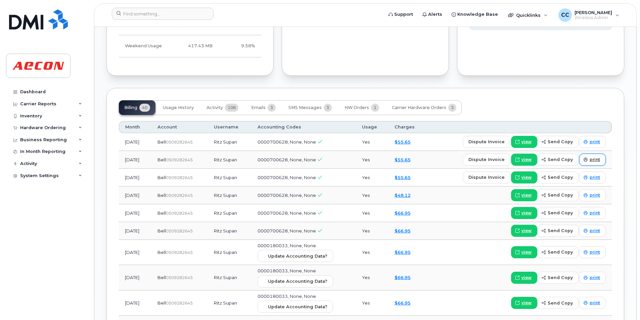
click at [587, 158] on icon at bounding box center [585, 160] width 4 height 4
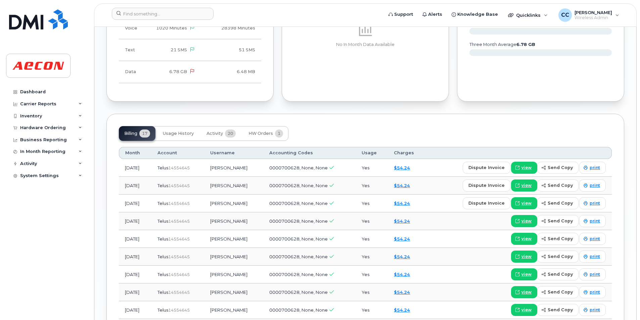
scroll to position [671, 0]
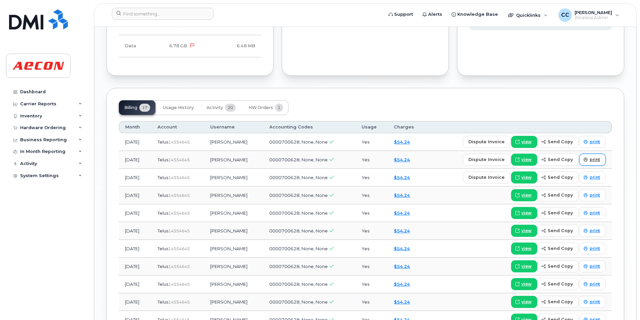
click at [588, 162] on span at bounding box center [585, 160] width 6 height 6
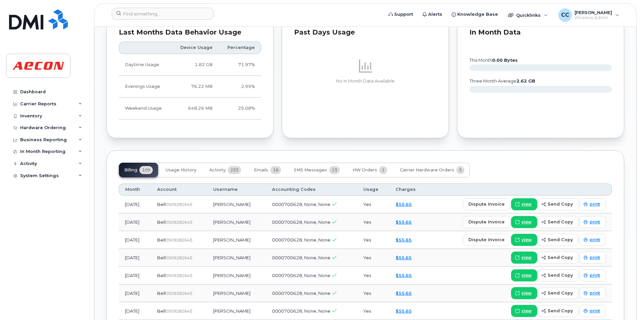
scroll to position [671, 0]
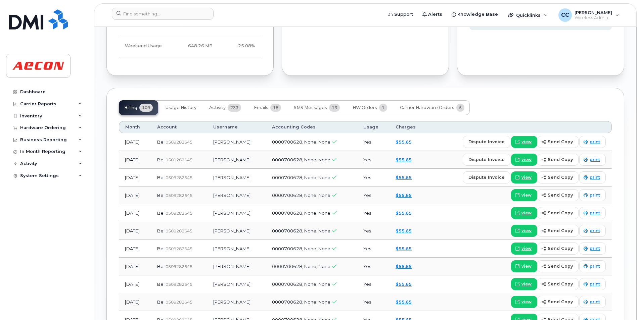
click at [584, 160] on icon at bounding box center [585, 160] width 4 height 4
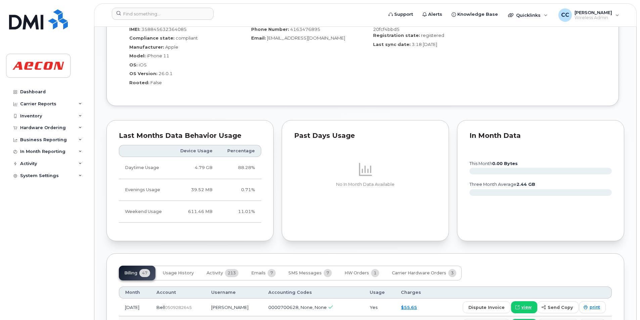
scroll to position [671, 0]
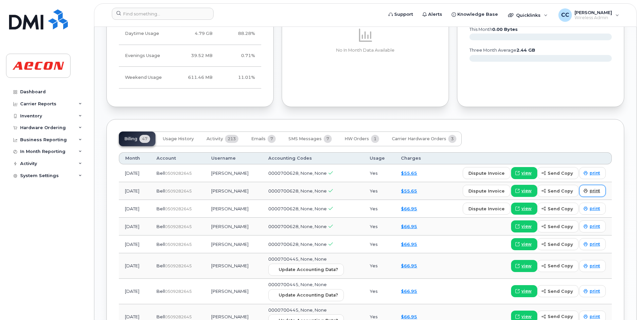
click at [591, 190] on span "print" at bounding box center [594, 191] width 10 height 6
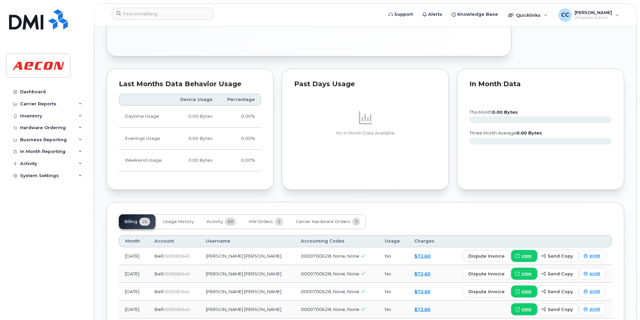
scroll to position [537, 0]
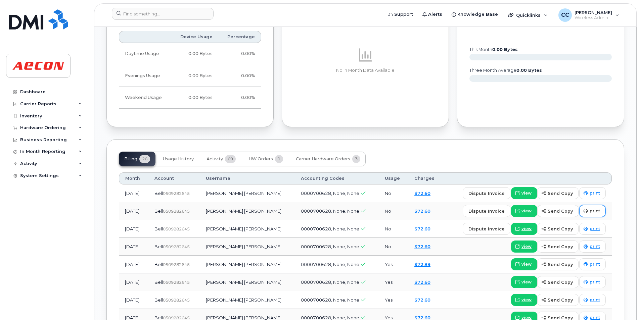
click at [592, 211] on span "print" at bounding box center [594, 211] width 10 height 6
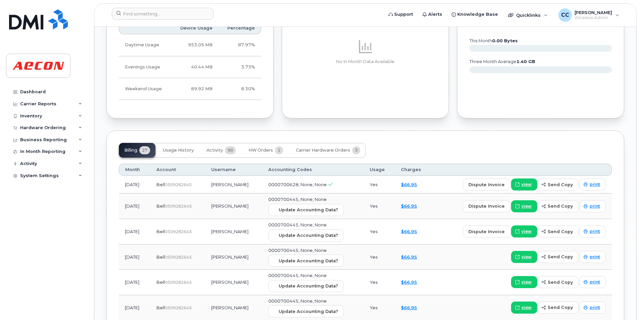
scroll to position [671, 0]
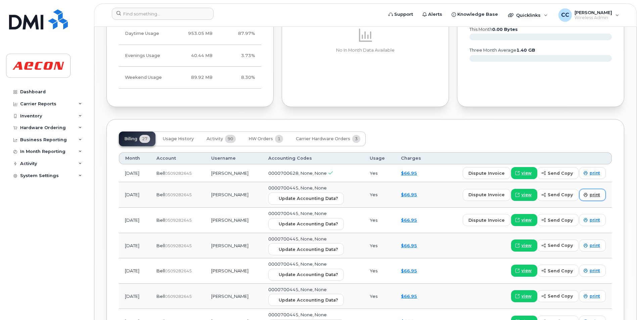
click at [592, 197] on span "print" at bounding box center [594, 195] width 10 height 6
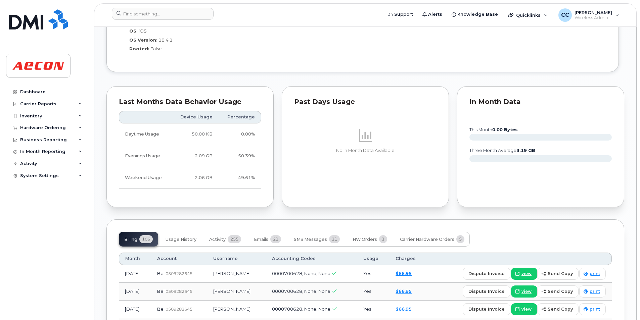
scroll to position [671, 0]
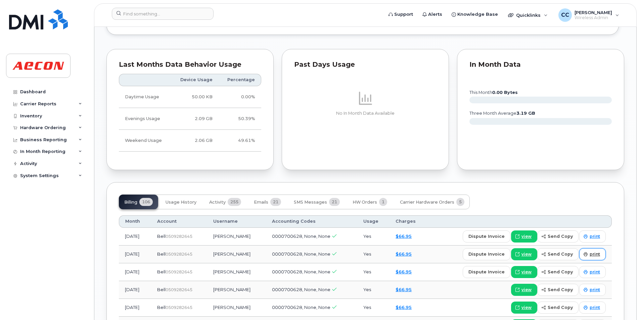
click at [599, 253] on span "print" at bounding box center [594, 254] width 10 height 6
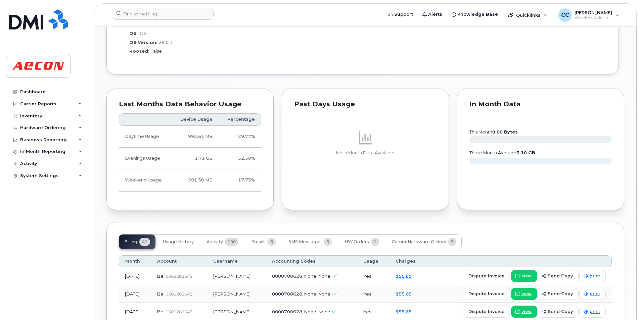
scroll to position [671, 0]
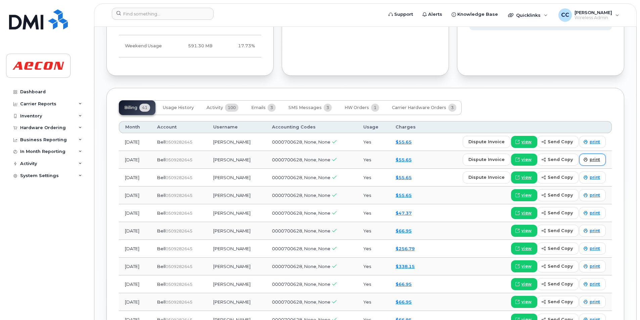
click at [595, 160] on span "print" at bounding box center [594, 160] width 10 height 6
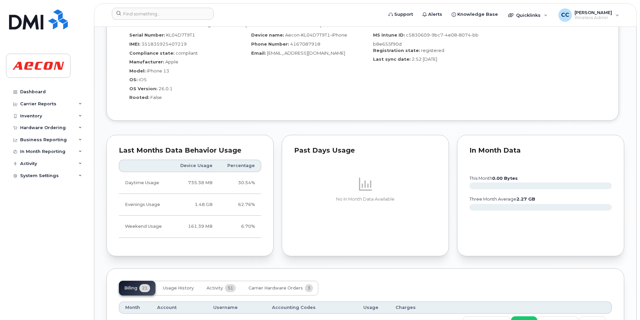
scroll to position [671, 0]
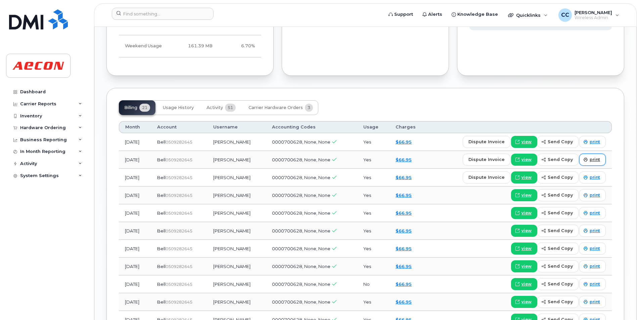
click at [599, 160] on span "print" at bounding box center [594, 160] width 10 height 6
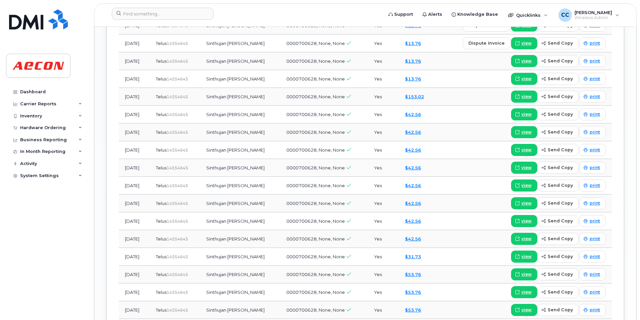
scroll to position [671, 0]
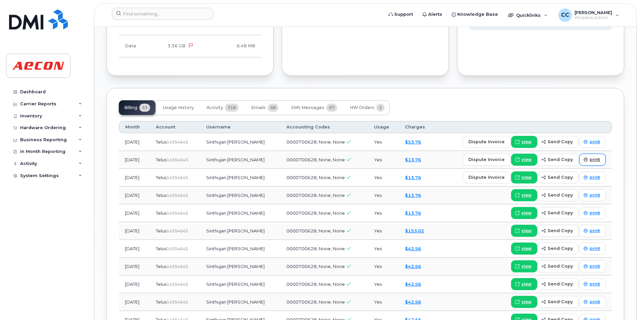
click at [584, 159] on icon at bounding box center [585, 160] width 4 height 4
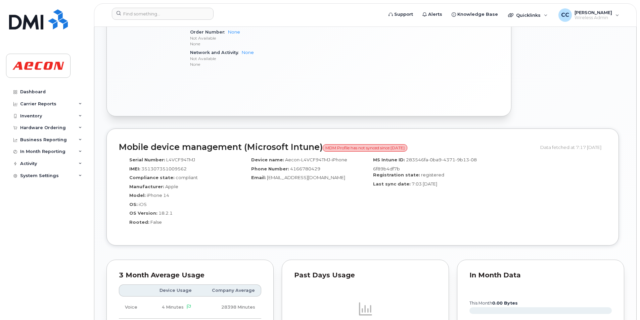
click at [626, 226] on div "Similar Devices (2) Stephanie Aguilar Active Directory Push Enabled Tags List A…" at bounding box center [365, 100] width 542 height 1057
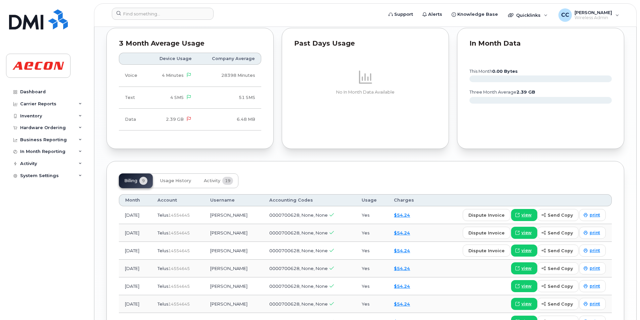
scroll to position [723, 0]
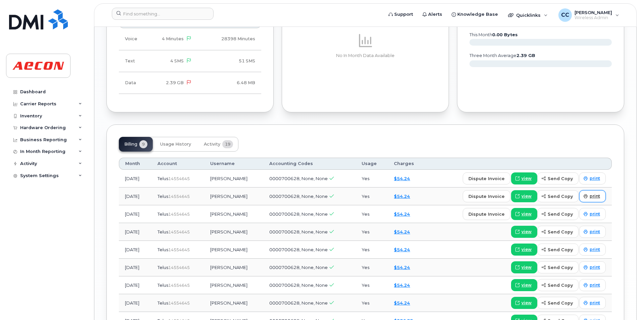
click at [601, 197] on link "print" at bounding box center [592, 196] width 27 height 12
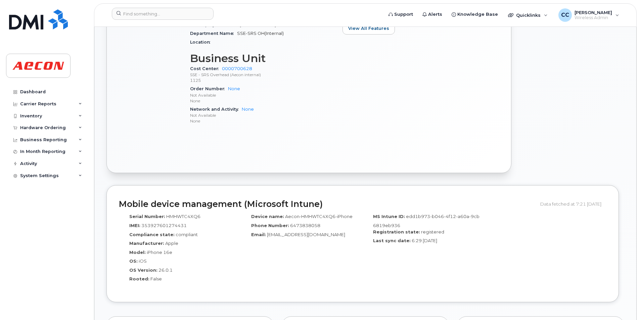
scroll to position [403, 0]
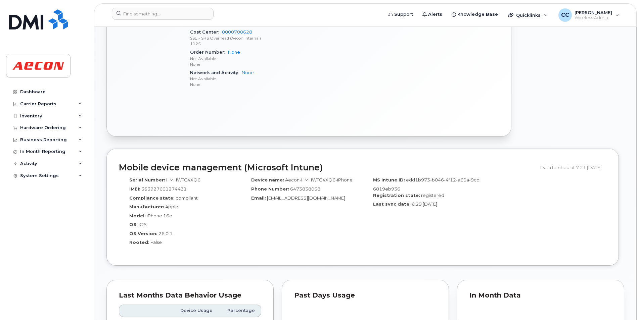
click at [625, 227] on div "Similar Devices (2) [PERSON_NAME] Active Directory Push Enabled Tags List Add t…" at bounding box center [365, 288] width 542 height 1328
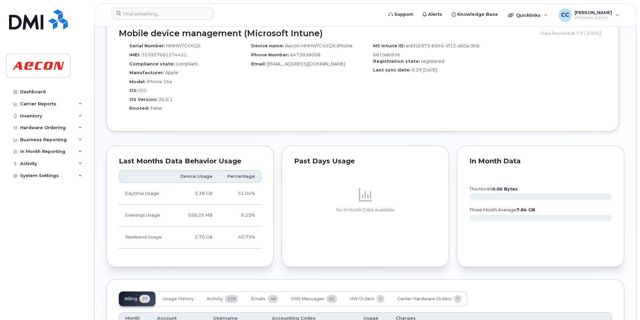
scroll to position [671, 0]
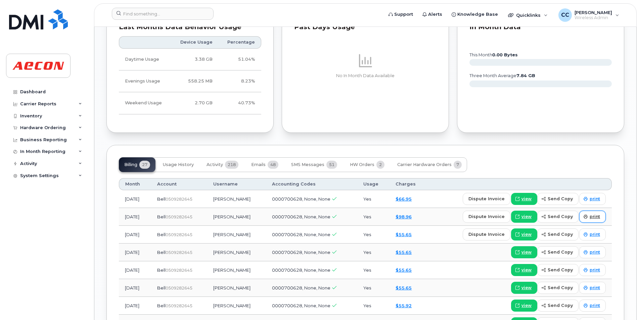
click at [601, 216] on link "print" at bounding box center [592, 217] width 27 height 12
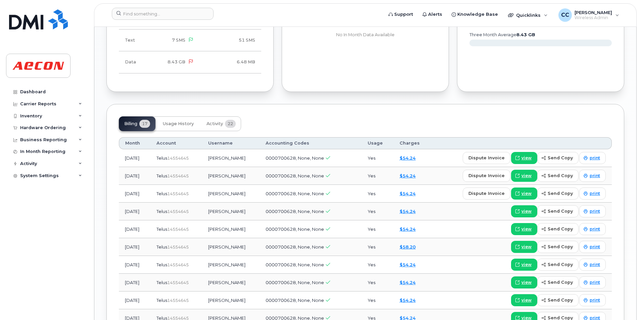
scroll to position [671, 0]
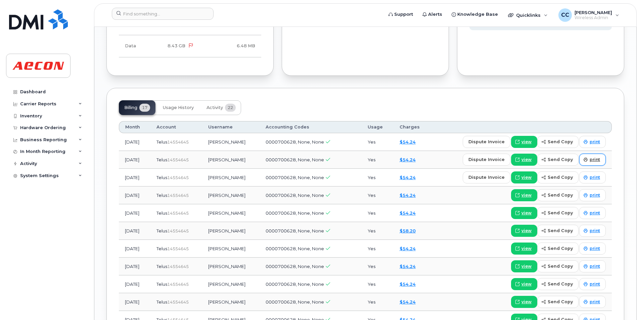
click at [585, 160] on icon at bounding box center [585, 160] width 4 height 4
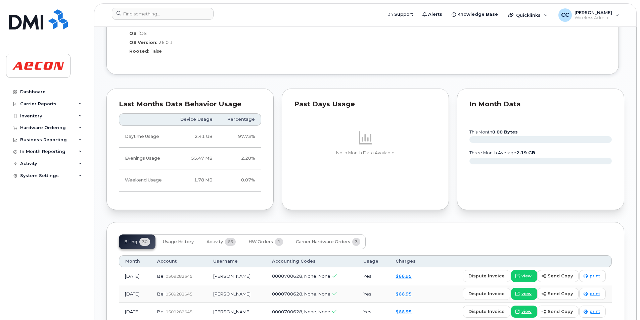
scroll to position [671, 0]
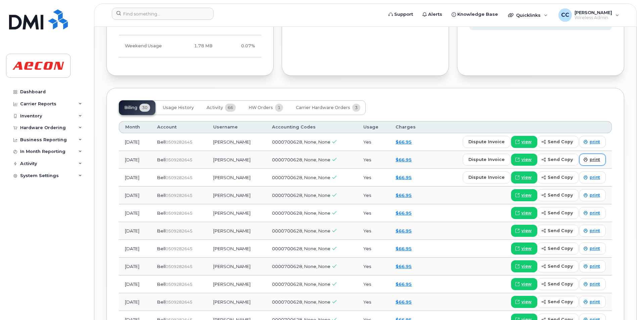
click at [590, 159] on span "print" at bounding box center [594, 160] width 10 height 6
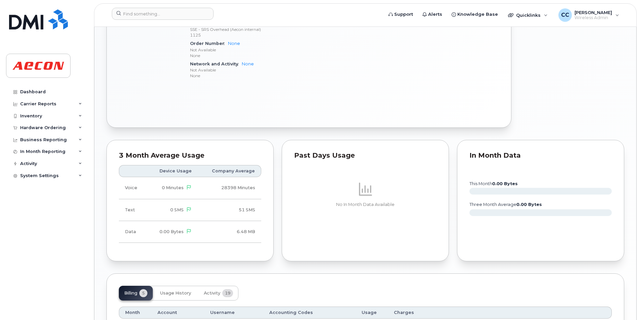
scroll to position [542, 0]
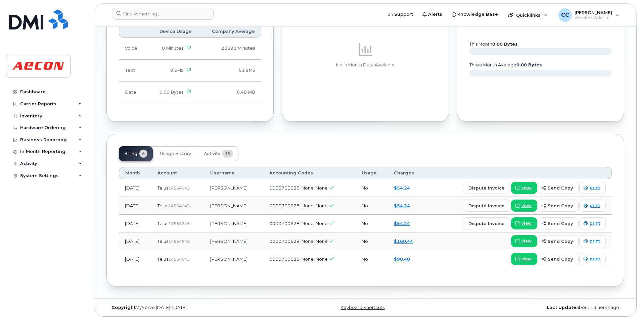
click at [477, 156] on div "Billing 5 Usage History Activity 19" at bounding box center [365, 153] width 493 height 15
click at [594, 205] on span "print" at bounding box center [594, 206] width 10 height 6
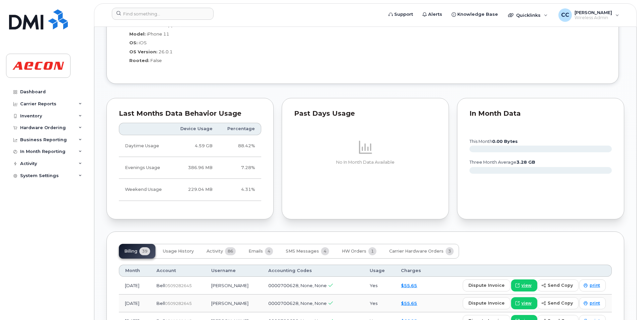
scroll to position [537, 0]
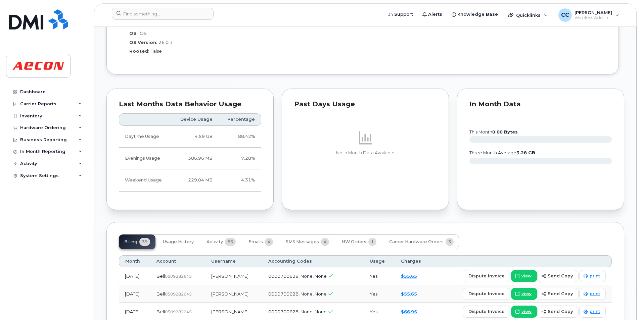
drag, startPoint x: 583, startPoint y: 245, endPoint x: 586, endPoint y: 252, distance: 7.5
click at [583, 245] on div "Billing 39 Usage History Activity 86 Emails 4 SMS Messages 4 HW Orders 1 Carrie…" at bounding box center [365, 242] width 493 height 15
click at [590, 289] on link "print" at bounding box center [592, 294] width 27 height 12
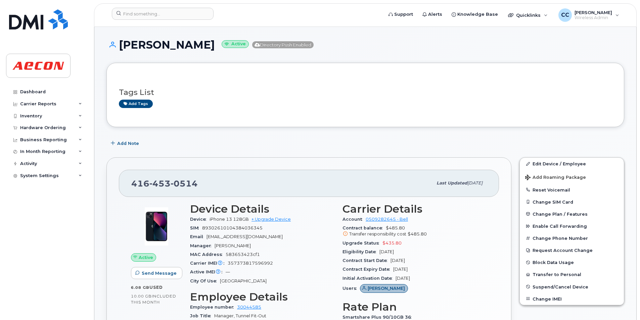
scroll to position [320, 0]
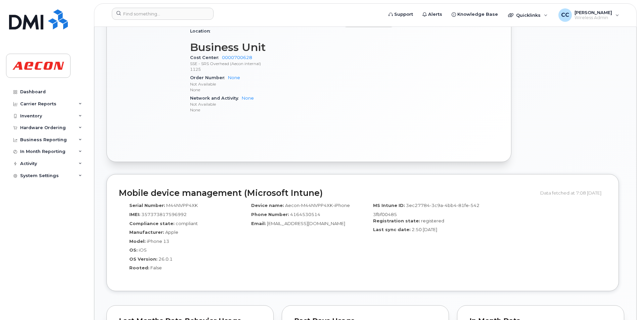
click at [603, 241] on div "Serial Number: M44NVPP4XK IMEI: 357373817596992 Compliance state: compliant Man…" at bounding box center [362, 239] width 487 height 80
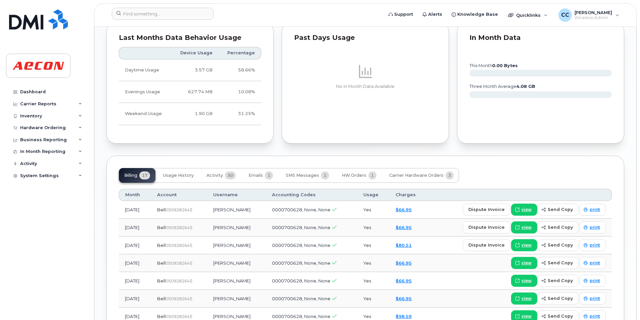
scroll to position [723, 0]
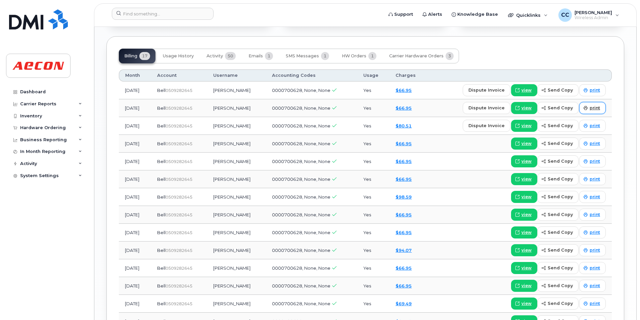
click at [592, 109] on span "print" at bounding box center [594, 108] width 10 height 6
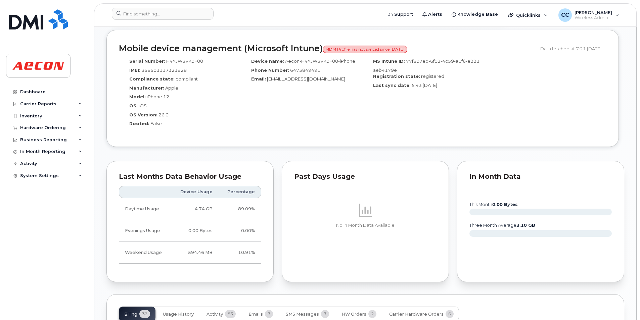
scroll to position [671, 0]
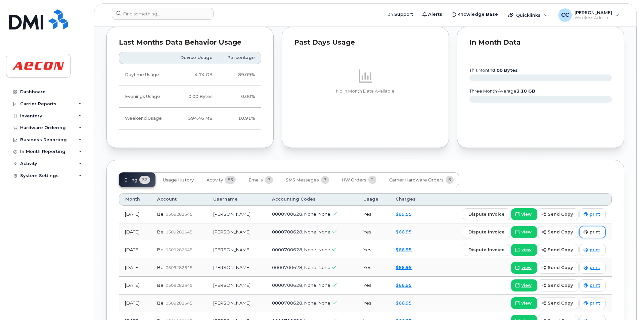
click at [592, 233] on span "print" at bounding box center [594, 232] width 10 height 6
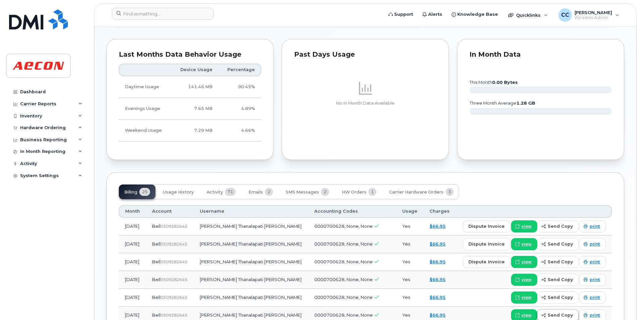
scroll to position [671, 0]
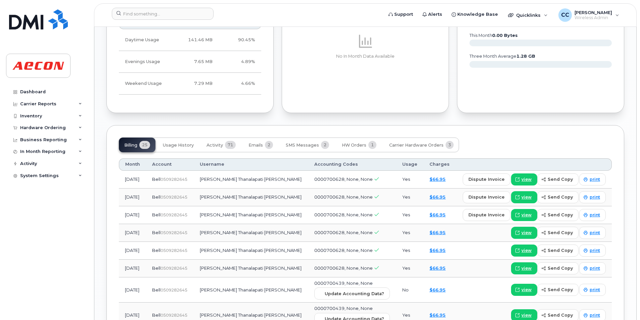
click at [596, 194] on span "print" at bounding box center [594, 197] width 10 height 6
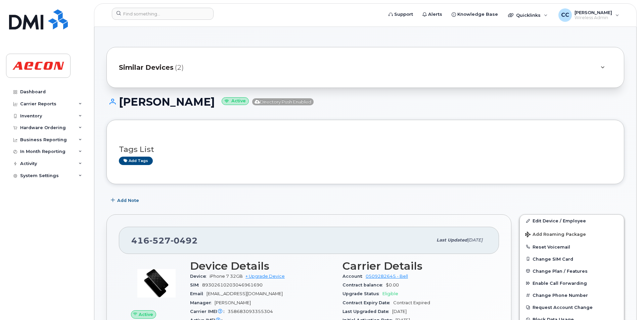
scroll to position [537, 0]
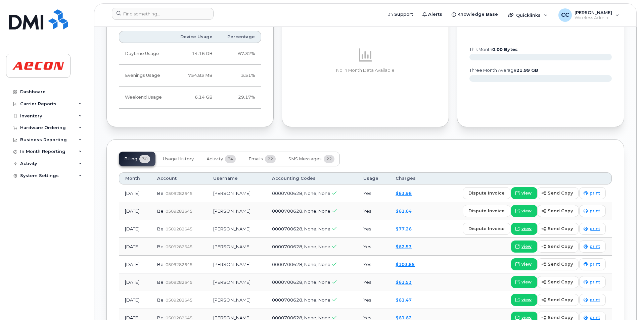
click at [630, 201] on div "Similar Devices (2) Waleed Sultan Active Directory Push Enabled Tags List Add t…" at bounding box center [365, 84] width 542 height 1188
click at [601, 210] on link "print" at bounding box center [592, 211] width 27 height 12
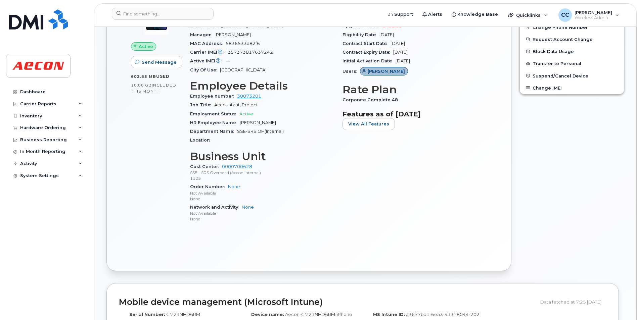
scroll to position [269, 0]
click at [558, 244] on div "Edit Device / Employee Add Roaming Package Reset Voicemail Change SIM Card Chan…" at bounding box center [571, 108] width 113 height 333
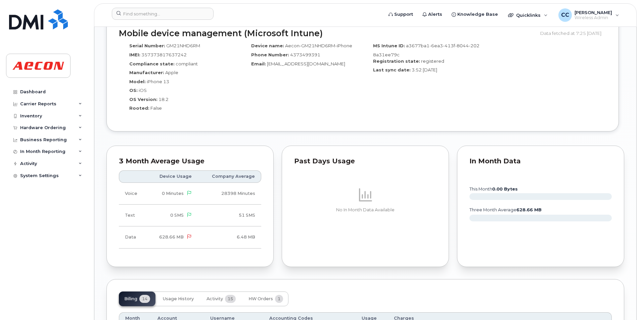
scroll to position [671, 0]
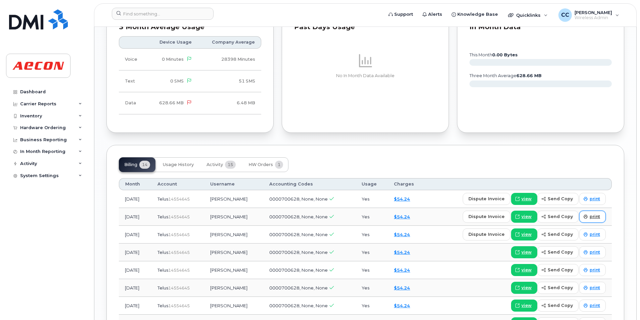
click at [585, 217] on icon at bounding box center [585, 217] width 4 height 4
